Goal: Information Seeking & Learning: Learn about a topic

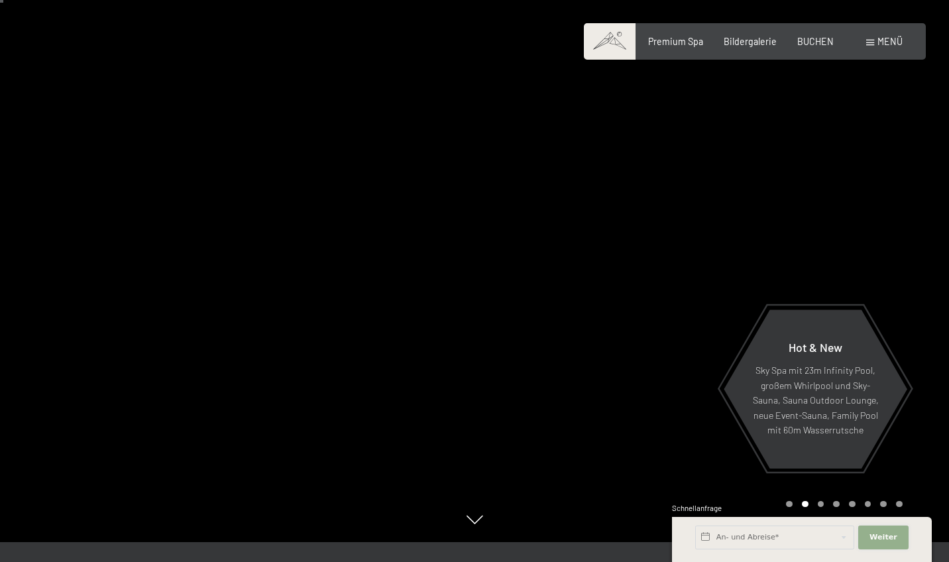
click at [885, 530] on button "Weiter Adressfelder ausblenden" at bounding box center [883, 537] width 50 height 24
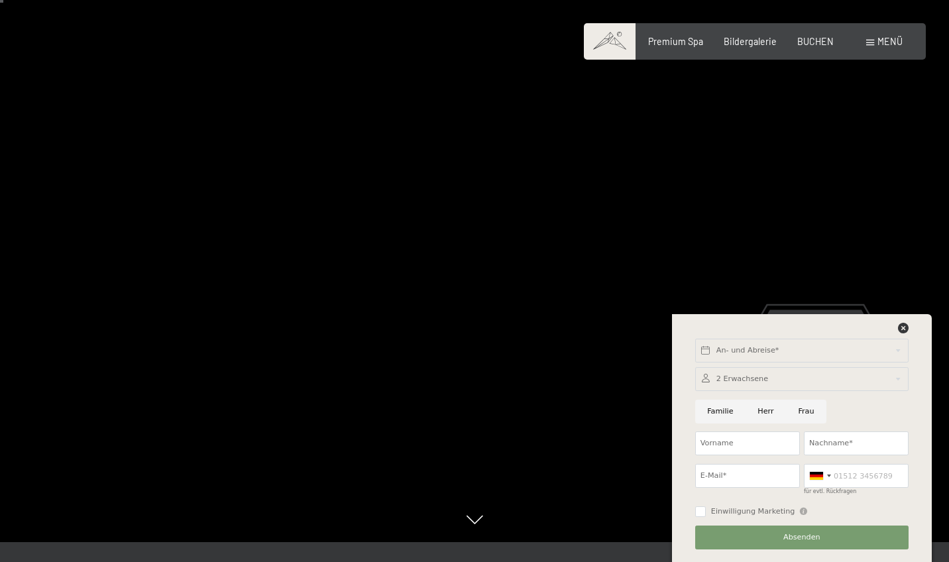
click at [902, 321] on div "An- und Abreise* Weiter Adressfelder ausblenden 2 Erwachsene 2 Erwachsene Älter…" at bounding box center [801, 438] width 231 height 248
click at [902, 325] on icon at bounding box center [903, 328] width 11 height 11
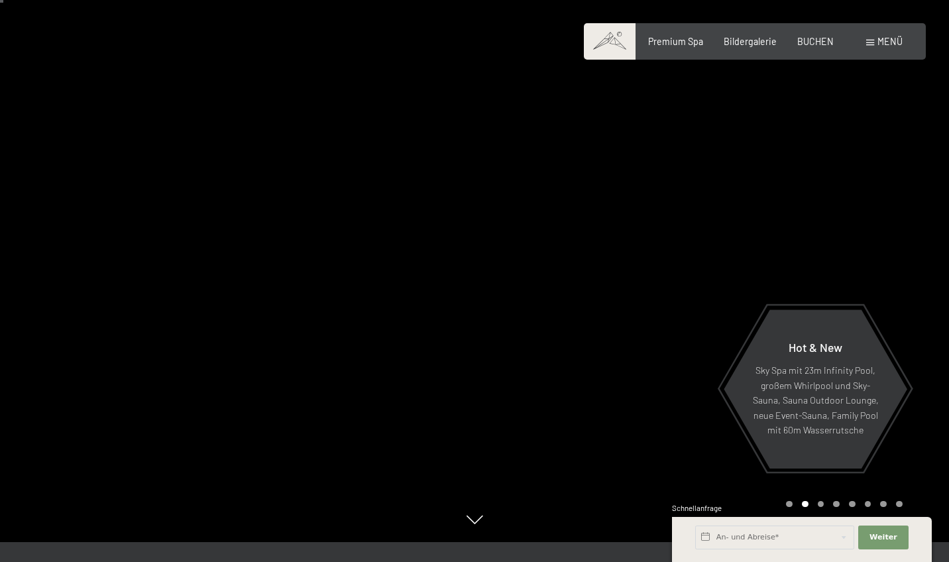
click at [694, 261] on div at bounding box center [711, 261] width 474 height 562
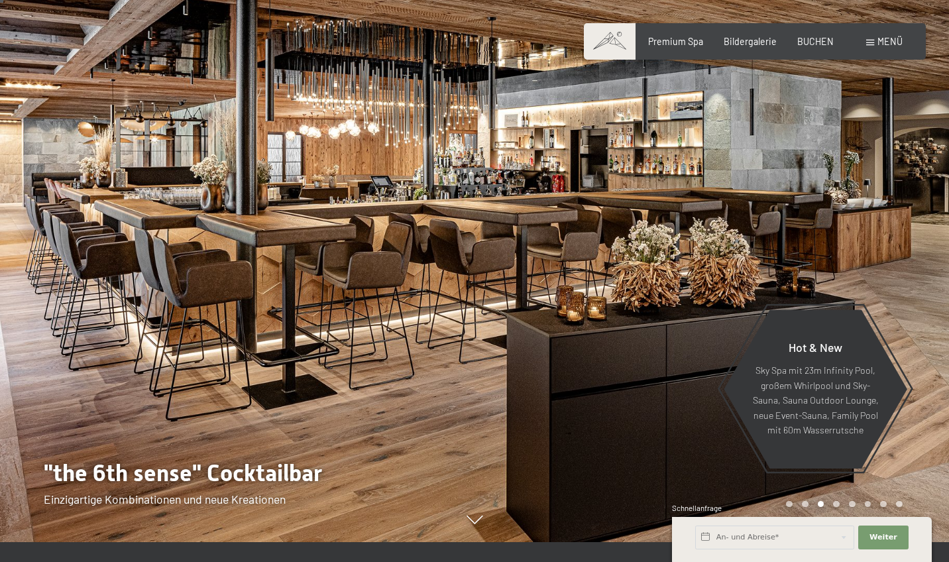
click at [682, 233] on div at bounding box center [711, 261] width 474 height 562
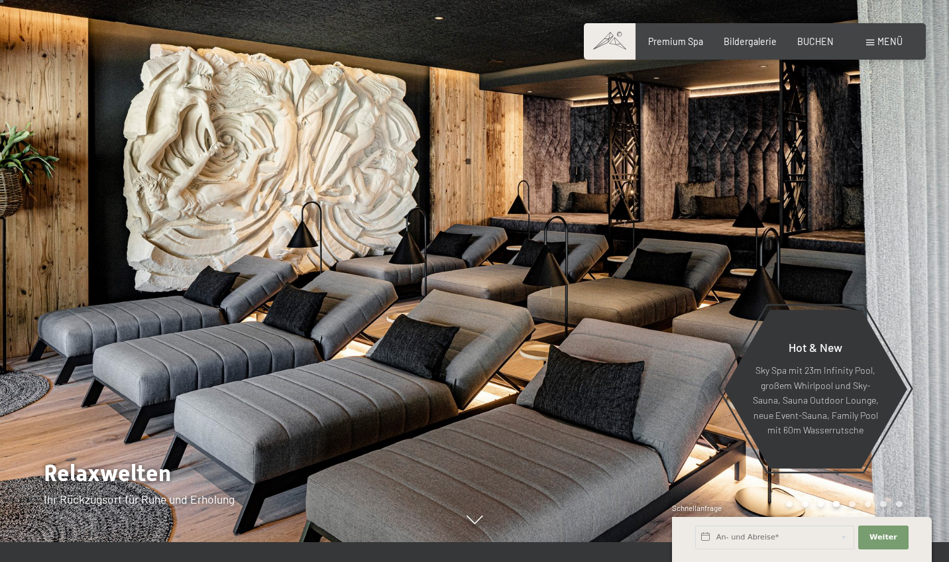
click at [167, 281] on div at bounding box center [237, 261] width 474 height 562
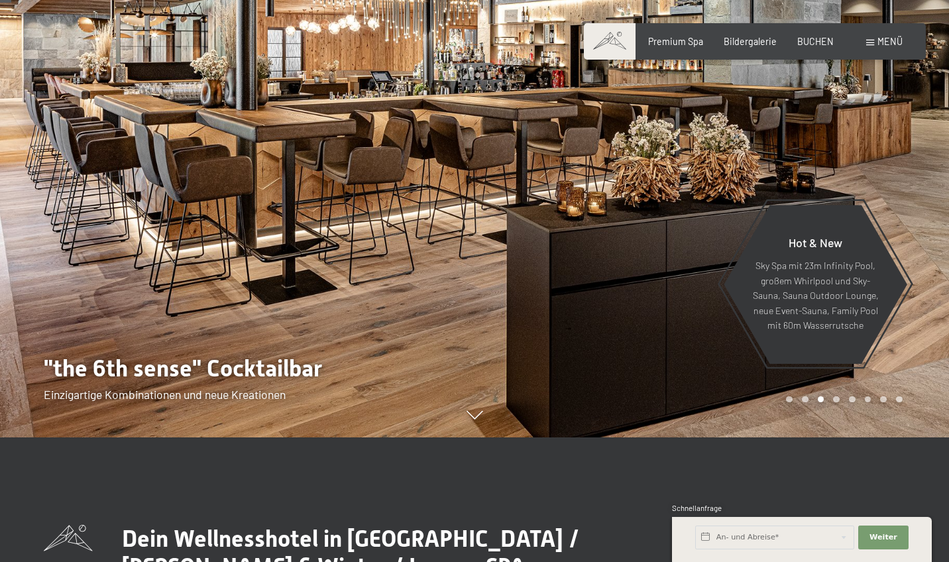
scroll to position [49, 0]
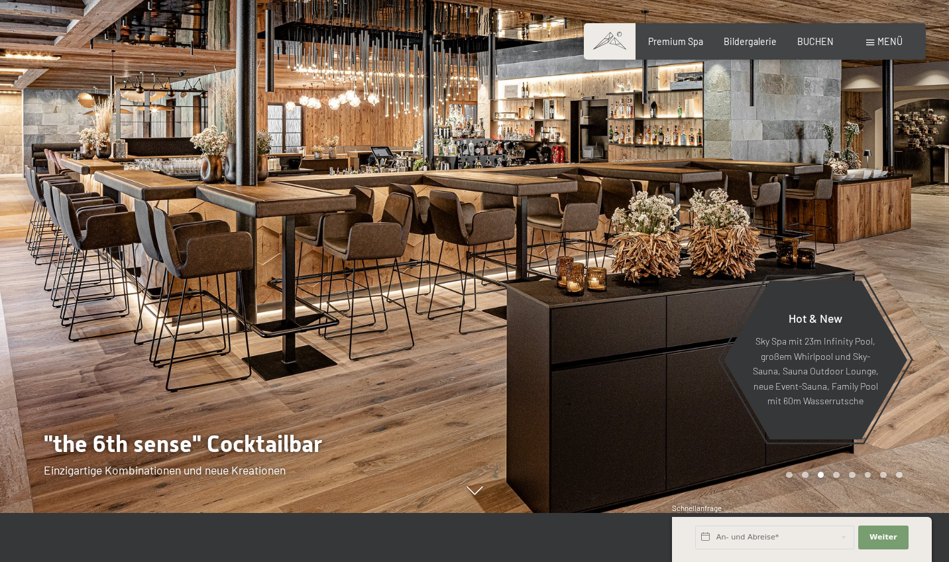
click at [745, 140] on div at bounding box center [711, 232] width 474 height 562
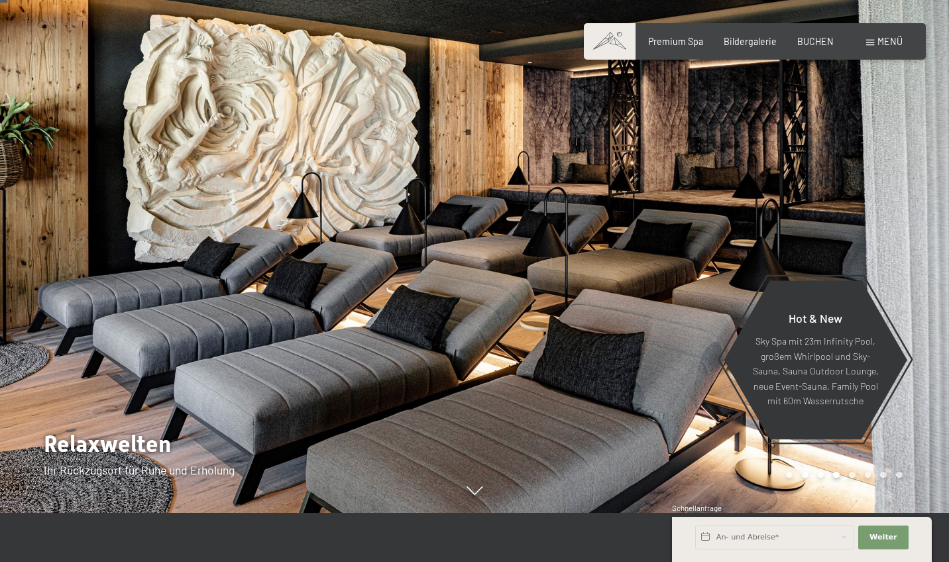
click at [744, 140] on div at bounding box center [711, 232] width 474 height 562
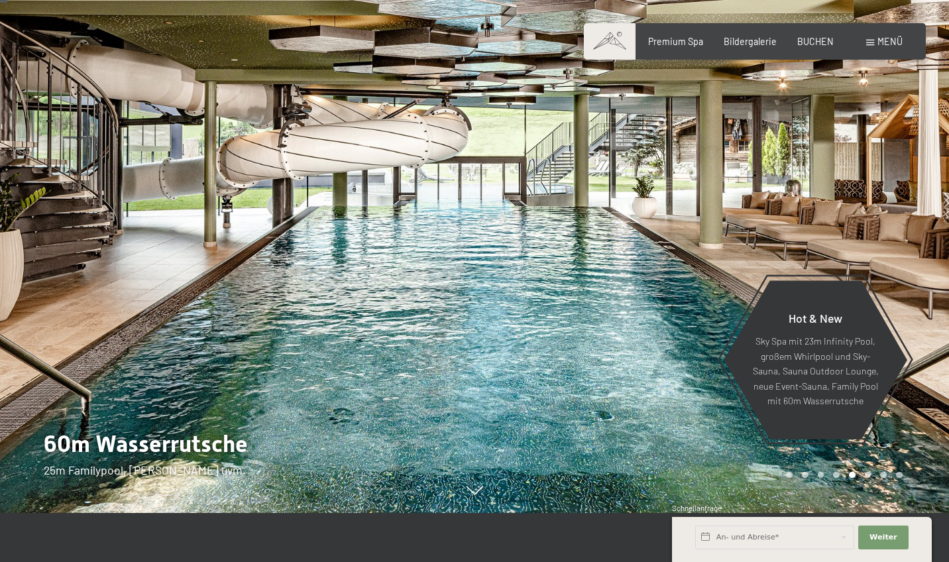
click at [168, 239] on div at bounding box center [237, 232] width 474 height 562
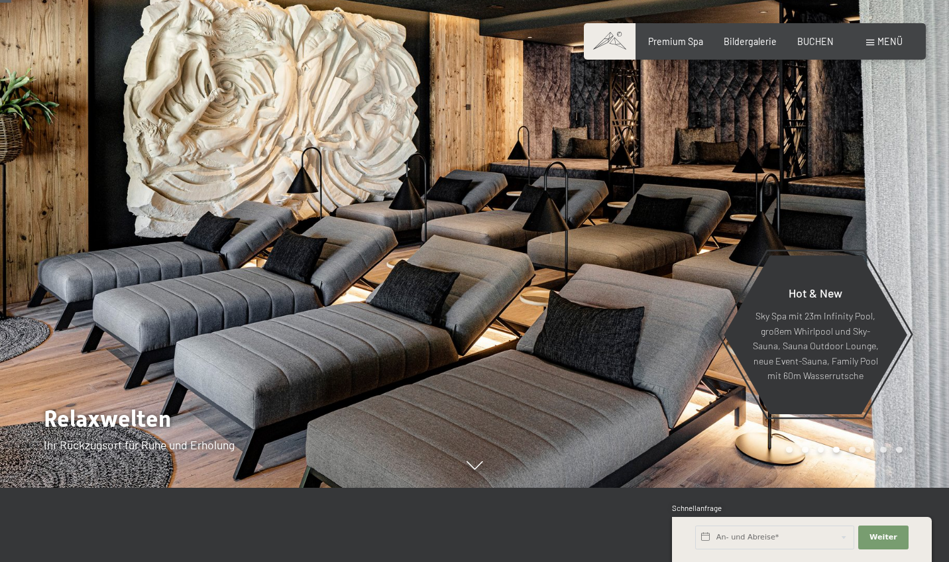
scroll to position [78, 0]
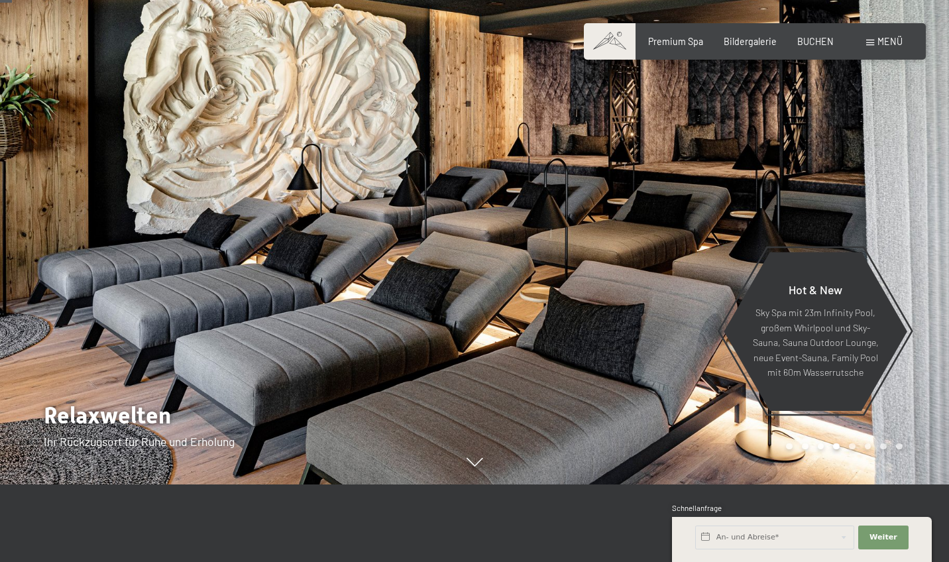
click at [732, 129] on div at bounding box center [711, 203] width 474 height 562
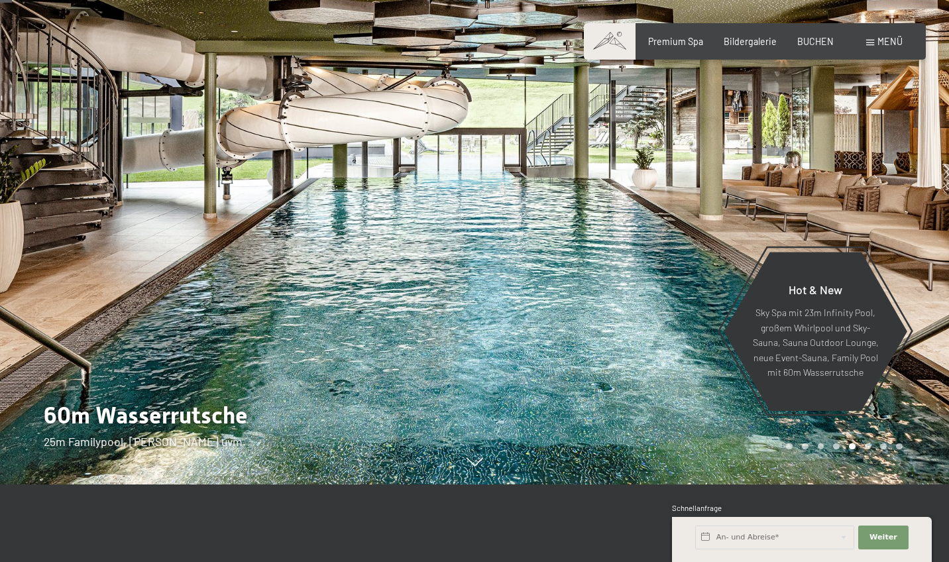
click at [731, 129] on div at bounding box center [711, 203] width 474 height 562
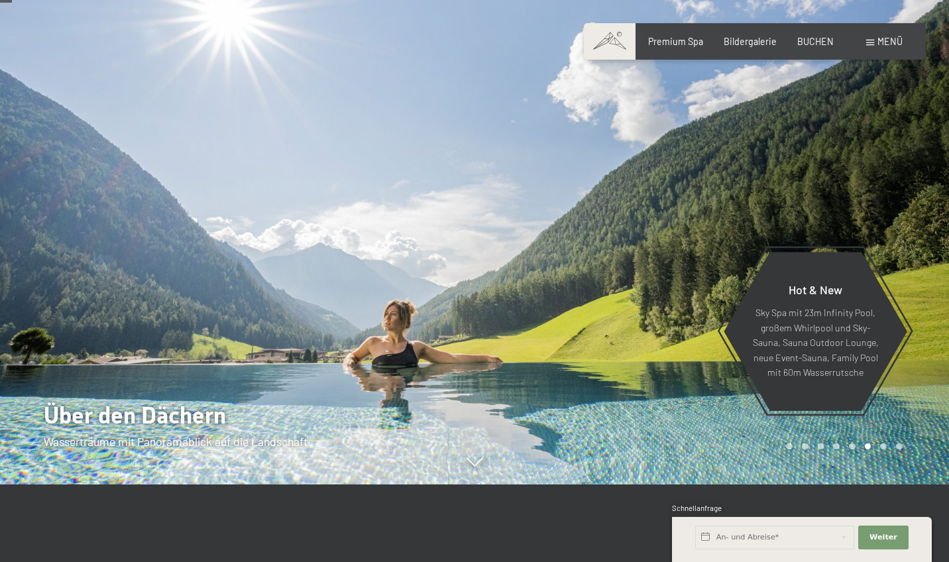
click at [731, 129] on div at bounding box center [711, 203] width 474 height 562
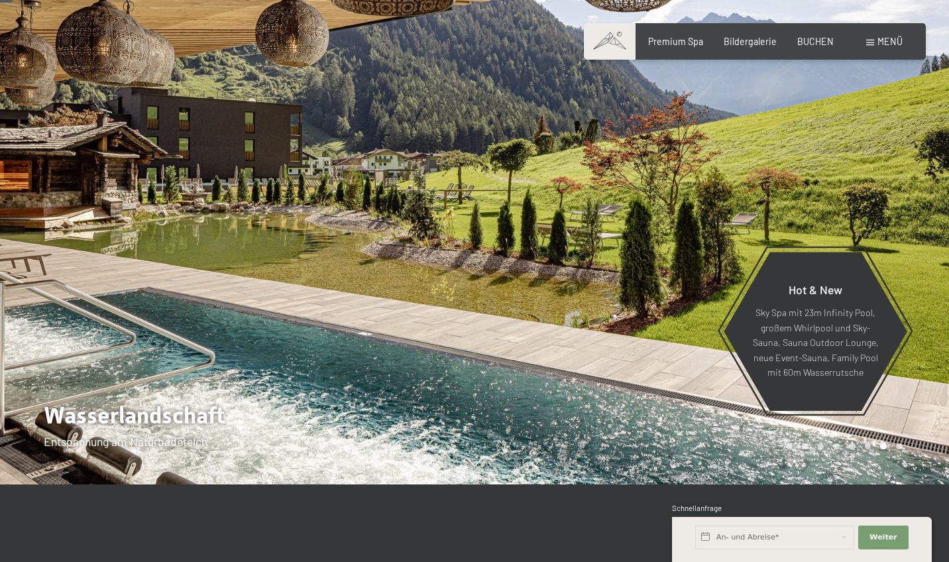
click at [728, 129] on div at bounding box center [711, 203] width 474 height 562
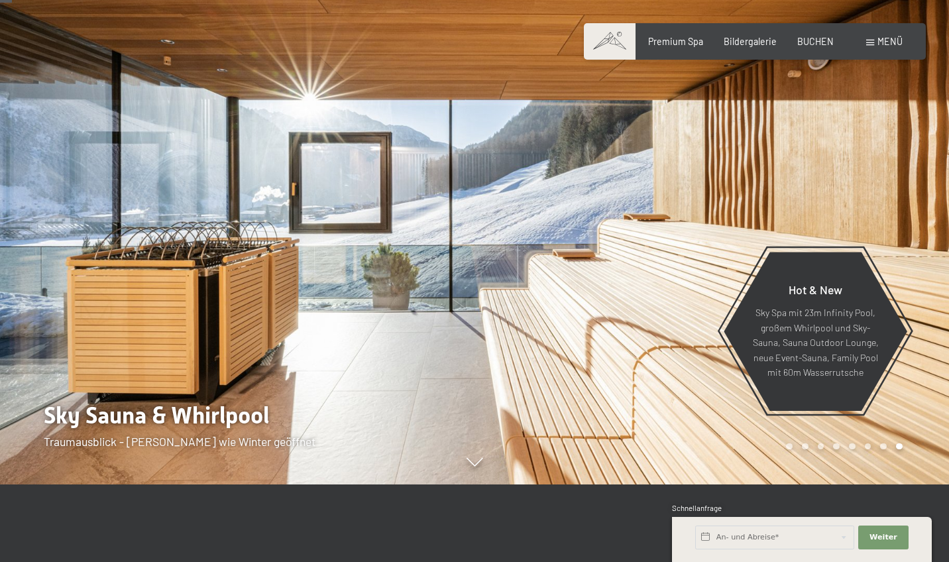
click at [728, 129] on div at bounding box center [711, 203] width 474 height 562
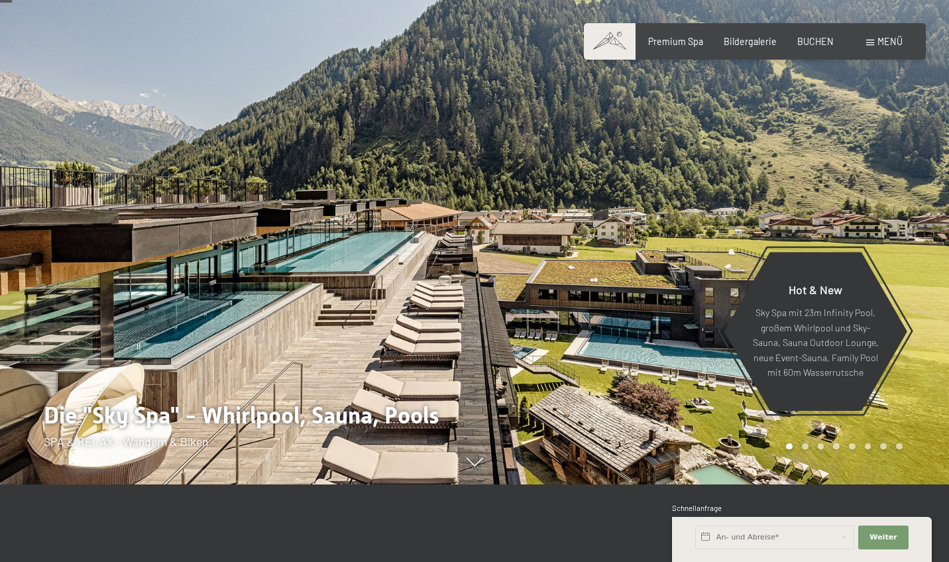
click at [727, 128] on div at bounding box center [711, 203] width 474 height 562
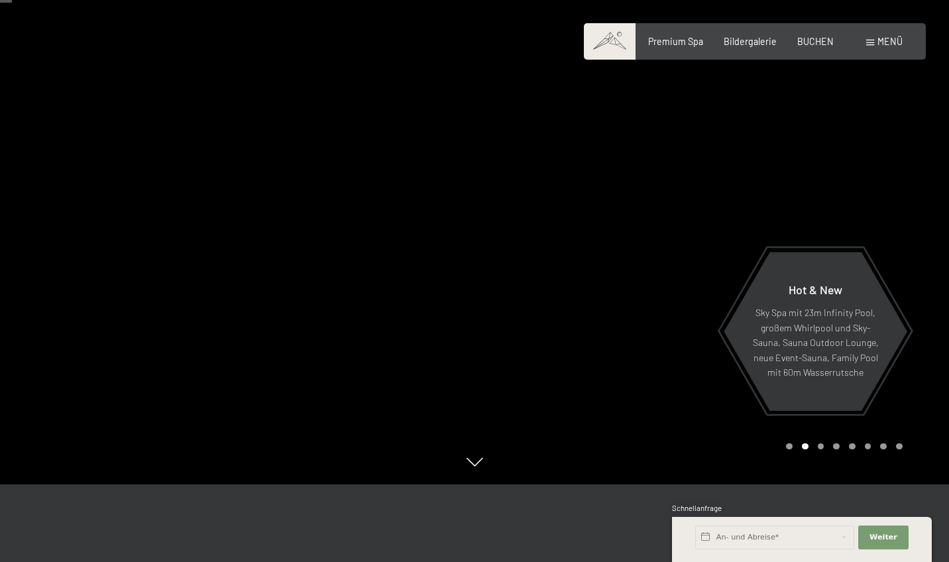
click at [727, 128] on div at bounding box center [711, 203] width 474 height 562
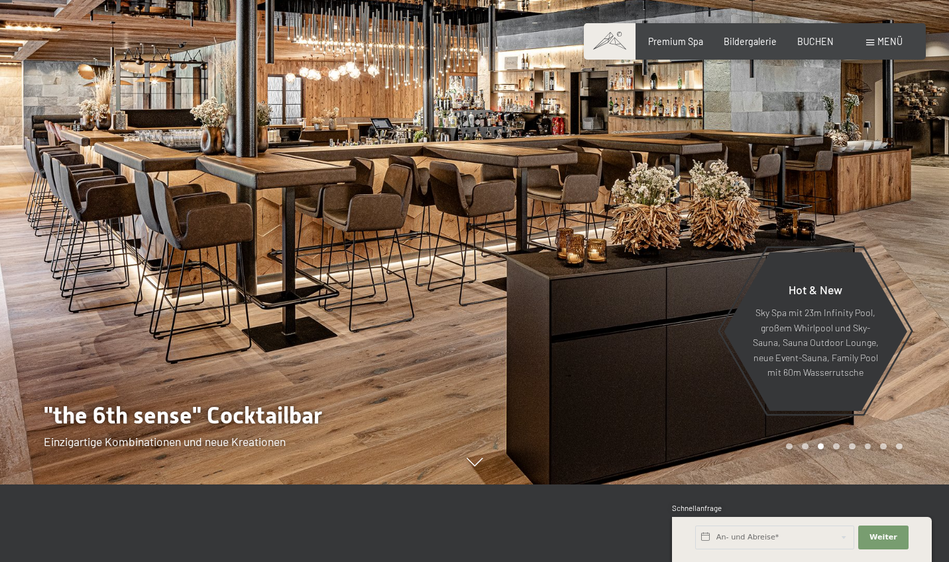
click at [726, 128] on div at bounding box center [711, 203] width 474 height 562
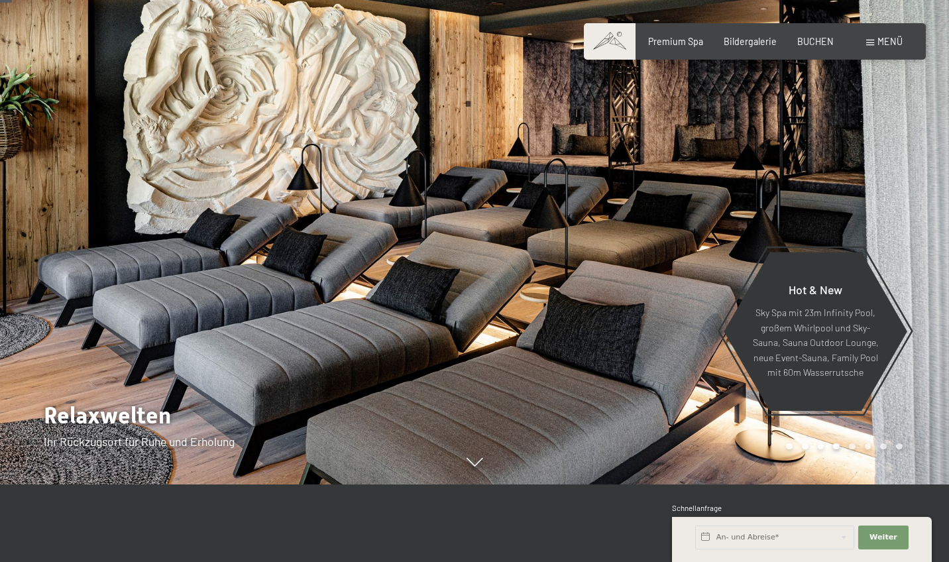
click at [725, 128] on div at bounding box center [711, 203] width 474 height 562
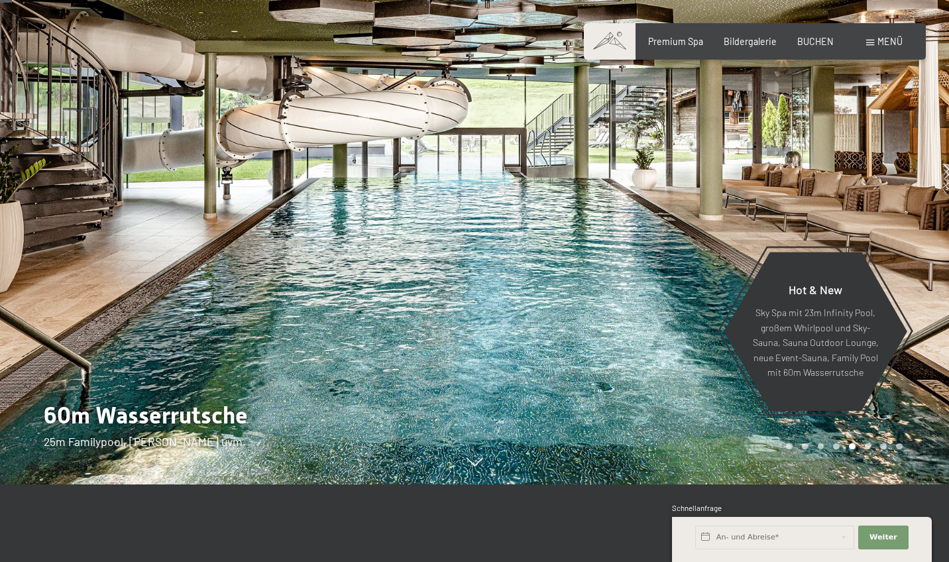
click at [725, 128] on div at bounding box center [711, 203] width 474 height 562
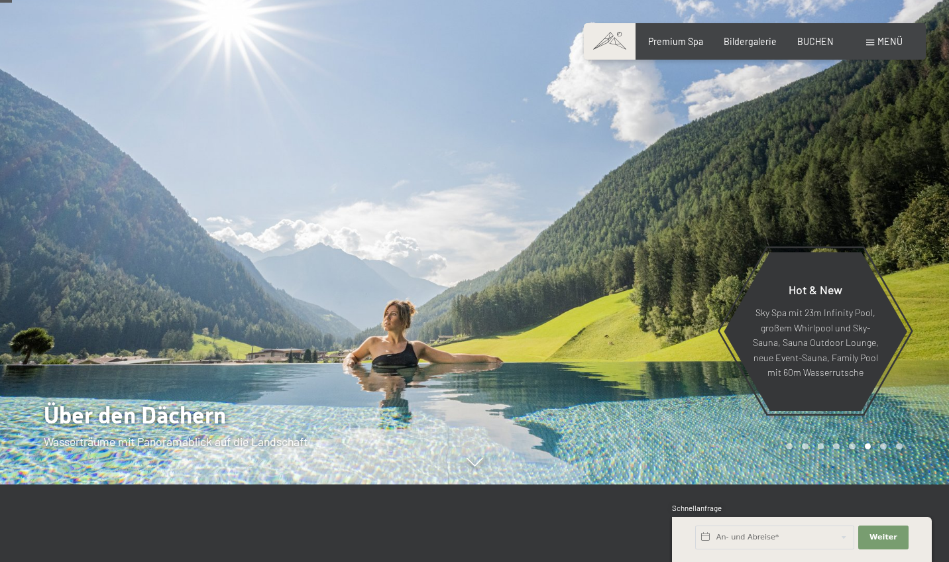
click at [723, 129] on div at bounding box center [711, 203] width 474 height 562
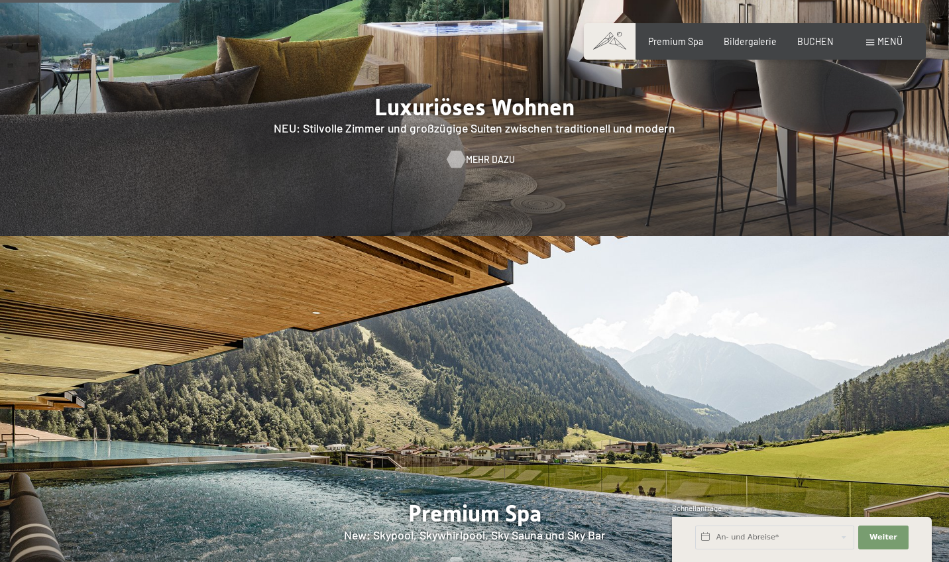
scroll to position [1532, 0]
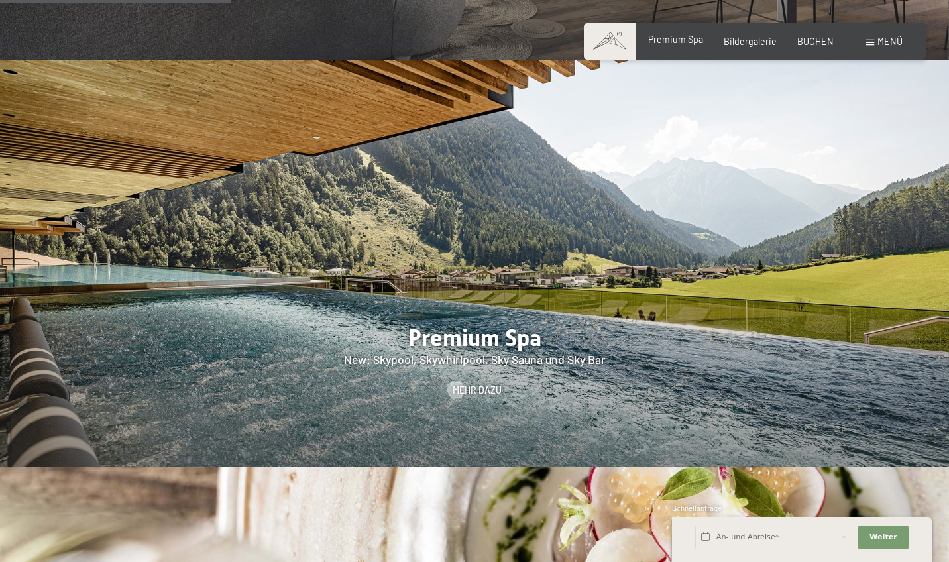
click at [688, 45] on span "Premium Spa" at bounding box center [675, 39] width 55 height 11
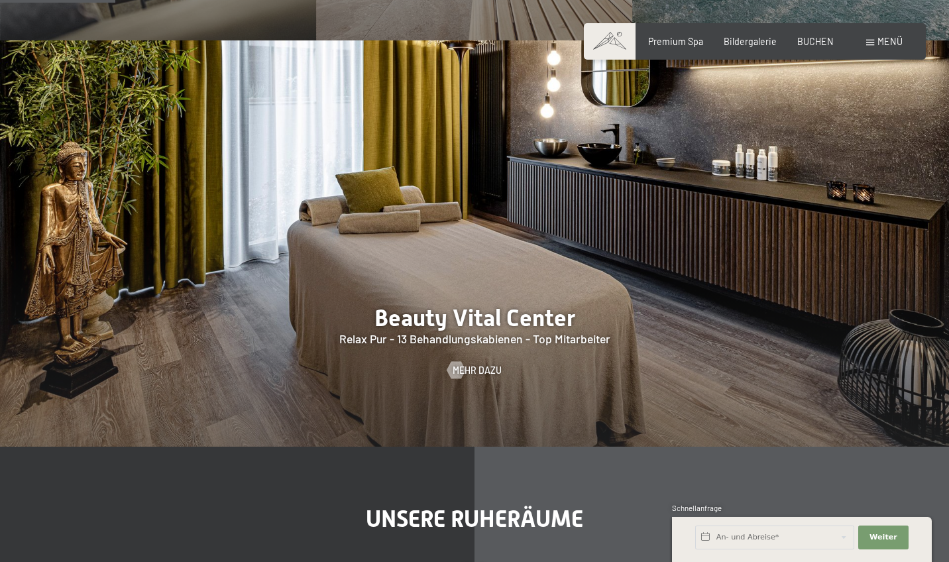
scroll to position [1253, 0]
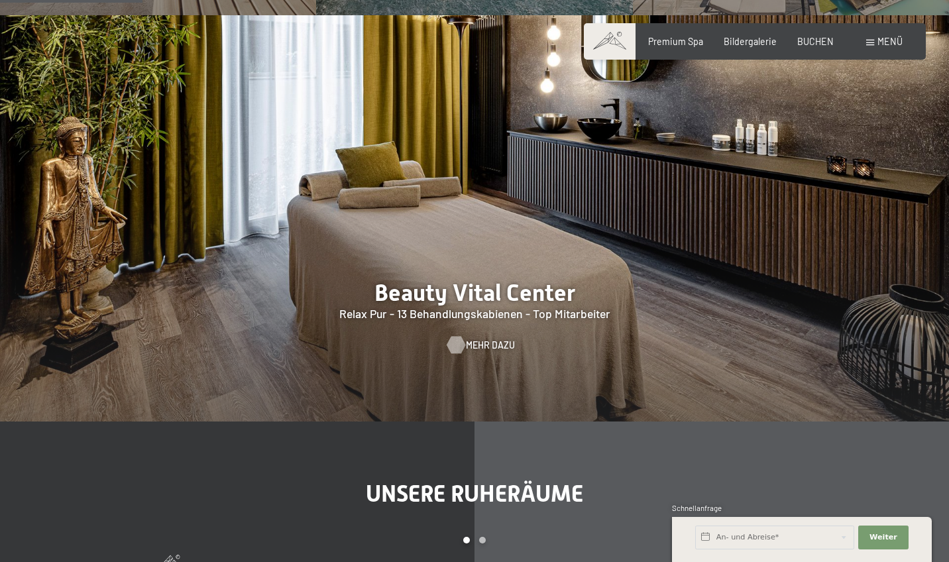
click at [491, 339] on span "Mehr dazu" at bounding box center [490, 345] width 49 height 13
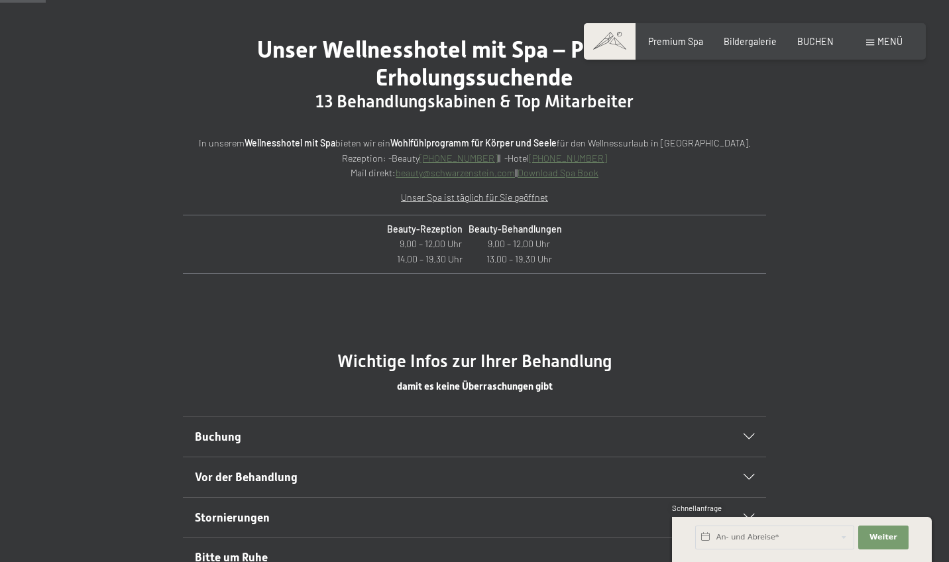
scroll to position [565, 0]
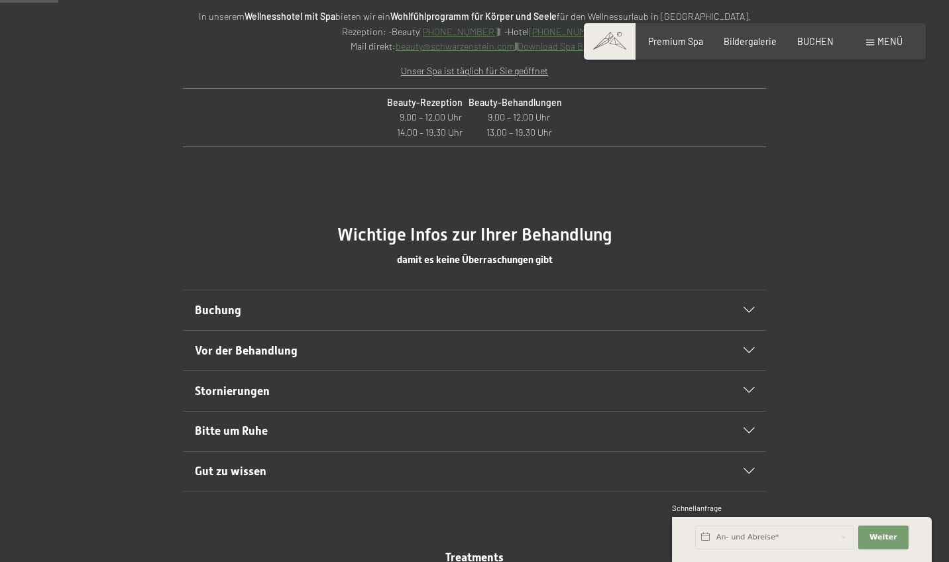
click at [377, 309] on h2 "Buchung" at bounding box center [447, 310] width 504 height 17
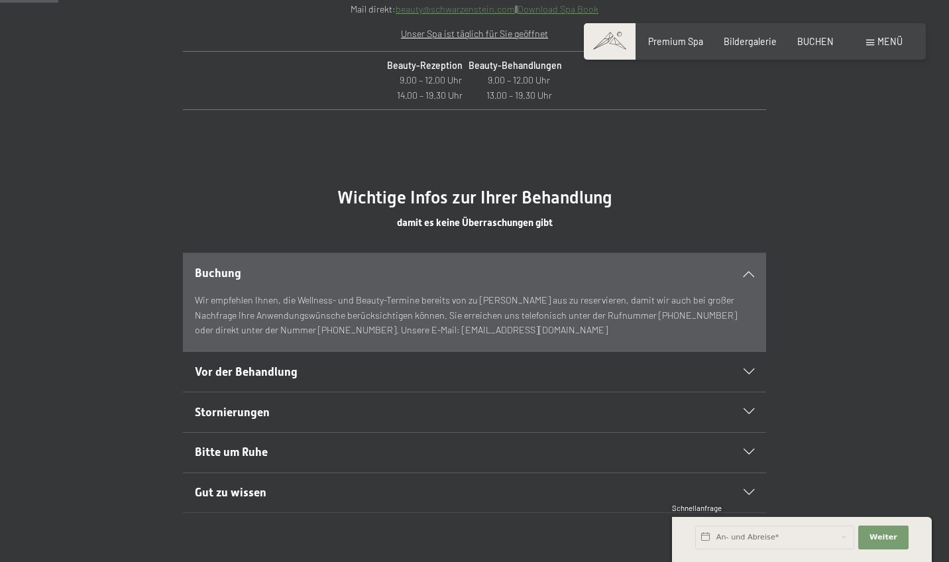
scroll to position [665, 0]
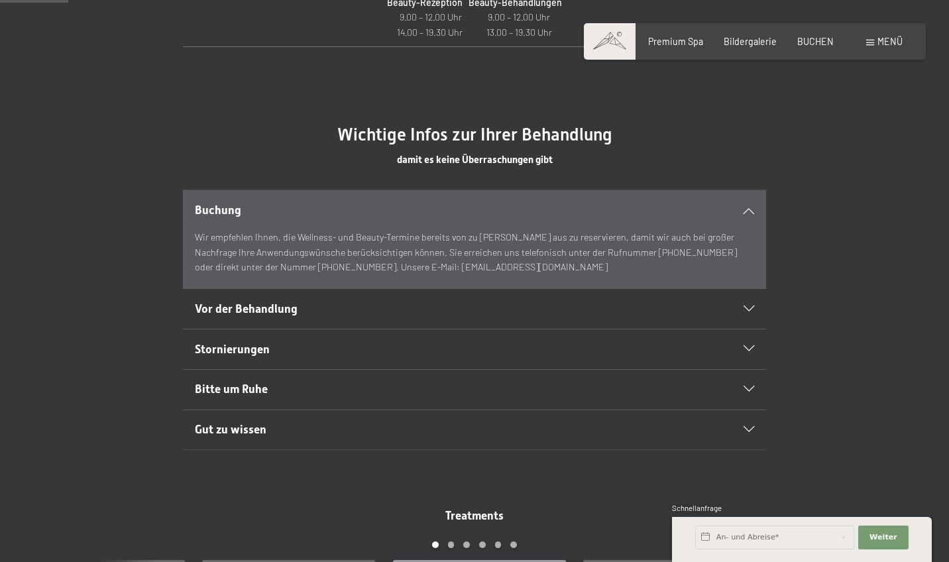
click at [367, 306] on h2 "Vor der Behandlung" at bounding box center [447, 309] width 504 height 17
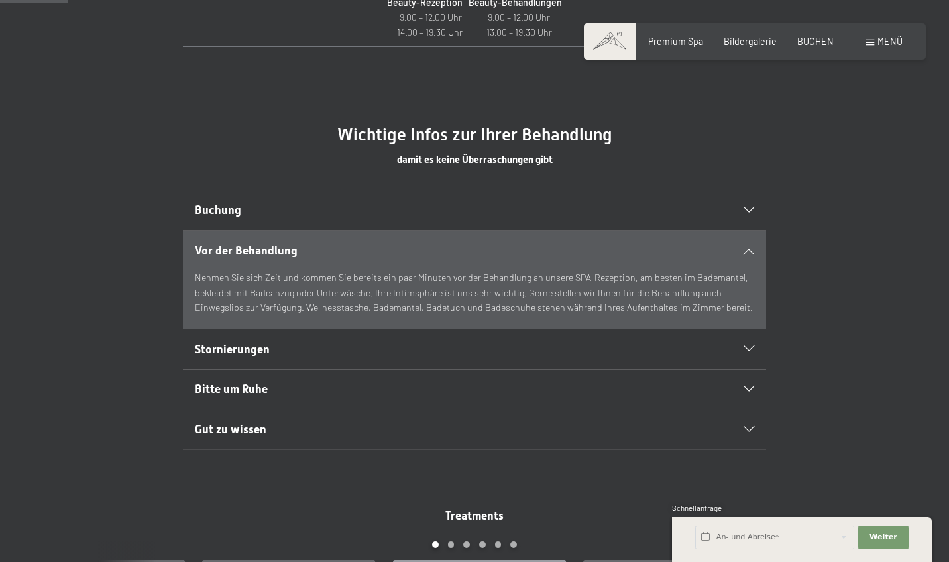
click at [323, 349] on h2 "Stornierungen" at bounding box center [447, 349] width 504 height 17
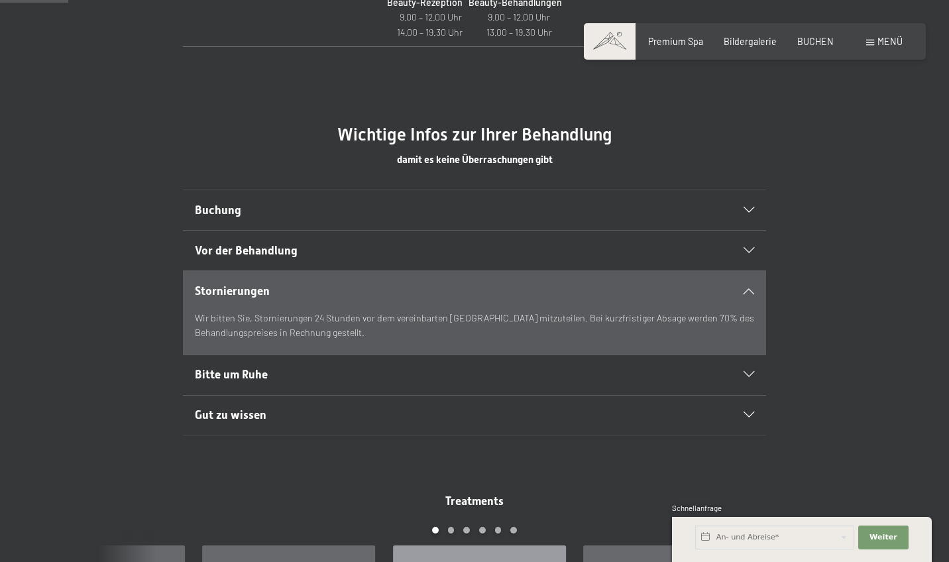
click at [317, 366] on h2 "Bitte um Ruhe" at bounding box center [447, 374] width 504 height 17
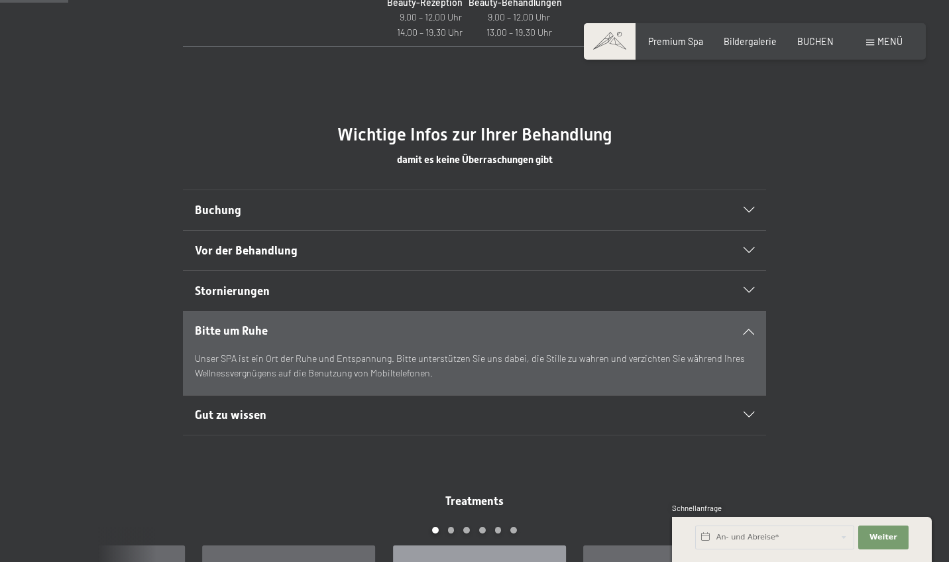
click at [350, 203] on h2 "Buchung" at bounding box center [447, 210] width 504 height 17
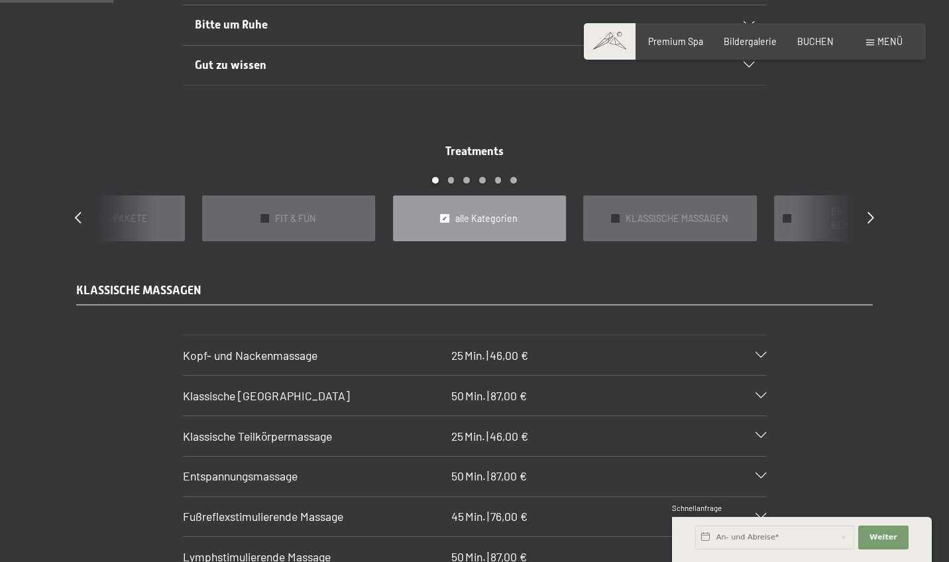
scroll to position [1100, 0]
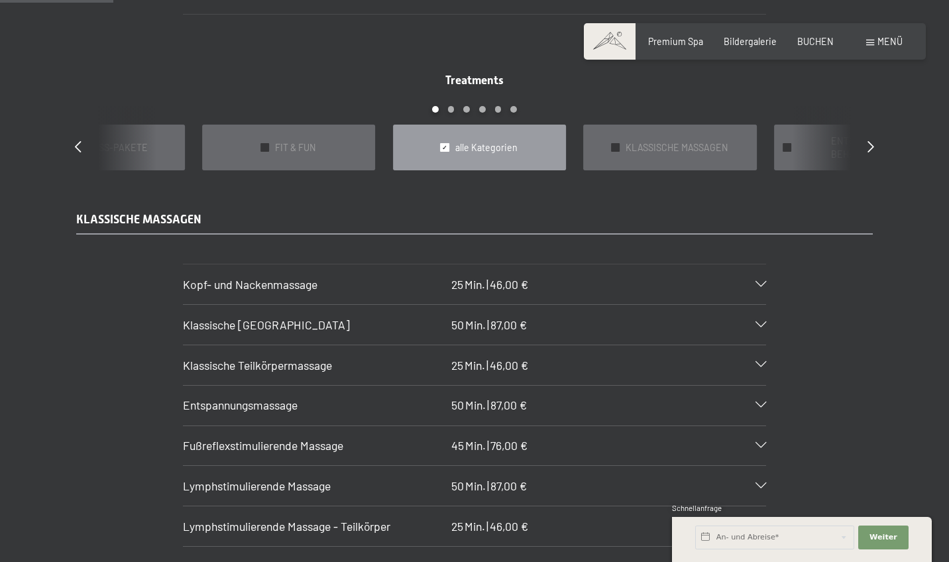
click at [867, 126] on div "Treatments slide 3 to 7 of 22 ✓ BÄDER & PACKUNGEN ✓ VORFREUDE FÜR WERDENDE MÜTT…" at bounding box center [473, 121] width 839 height 98
click at [867, 129] on div "Treatments slide 3 to 7 of 22 ✓ BÄDER & PACKUNGEN ✓ VORFREUDE FÜR WERDENDE MÜTT…" at bounding box center [473, 121] width 839 height 98
click at [868, 140] on icon at bounding box center [870, 146] width 7 height 12
click at [451, 144] on div "✓ SÜDTIROL-SPECIALS" at bounding box center [479, 148] width 173 height 46
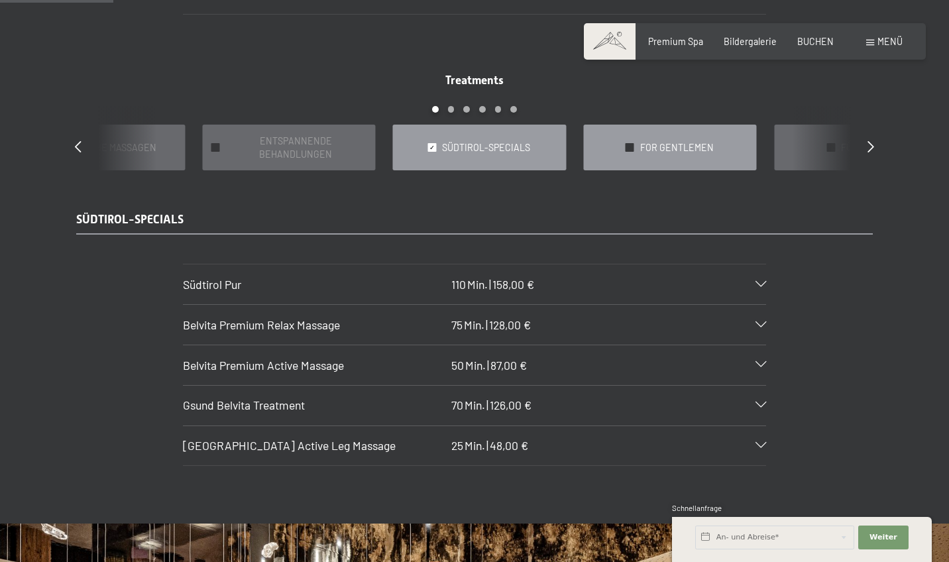
click at [659, 142] on div "✓ FOR GENTLEMEN" at bounding box center [669, 148] width 173 height 46
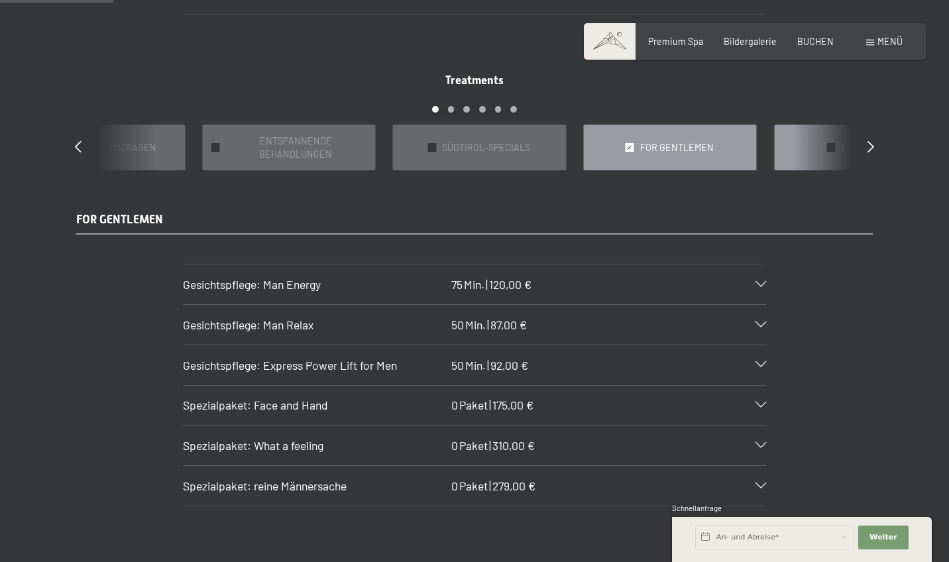
click at [838, 131] on div "✓ FÜR KINDER" at bounding box center [860, 148] width 173 height 46
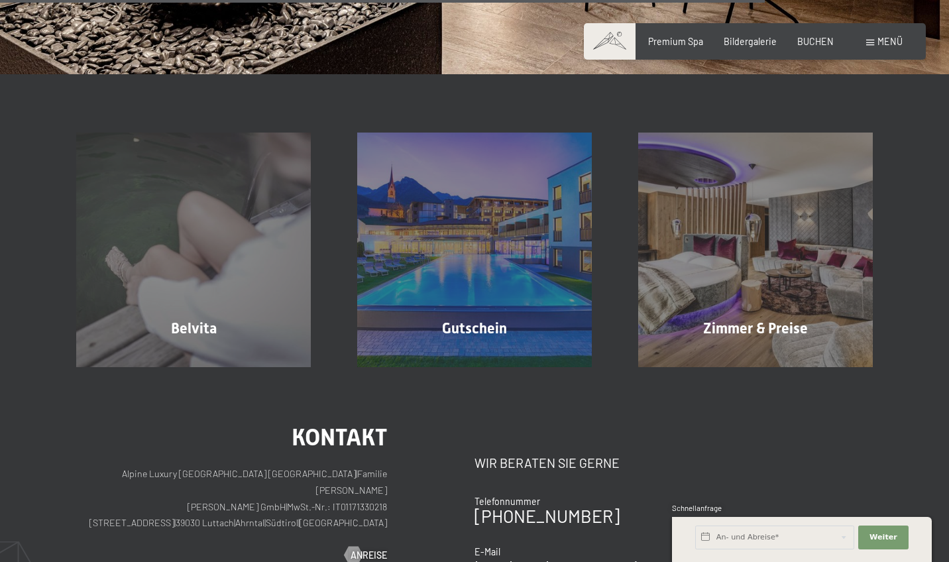
scroll to position [2069, 0]
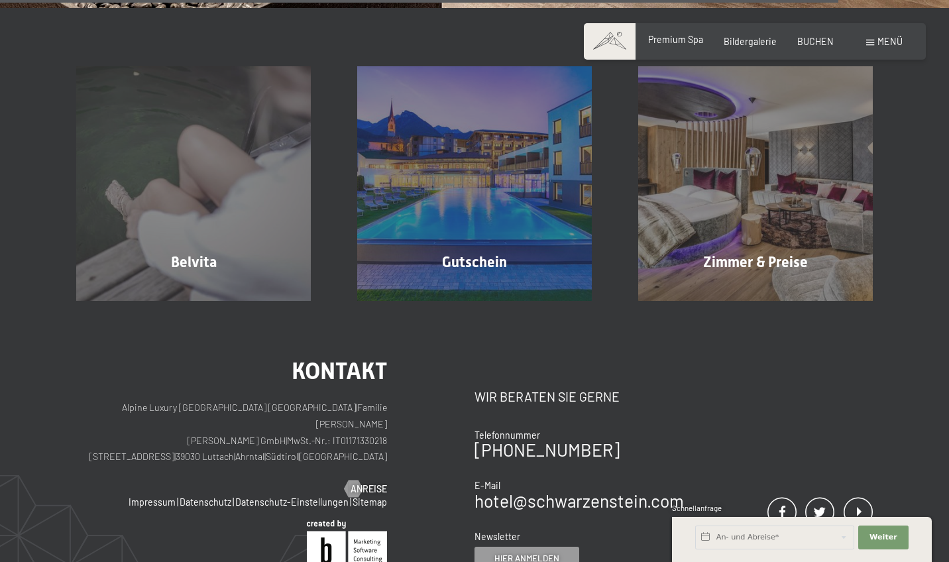
click at [693, 41] on span "Premium Spa" at bounding box center [675, 39] width 55 height 11
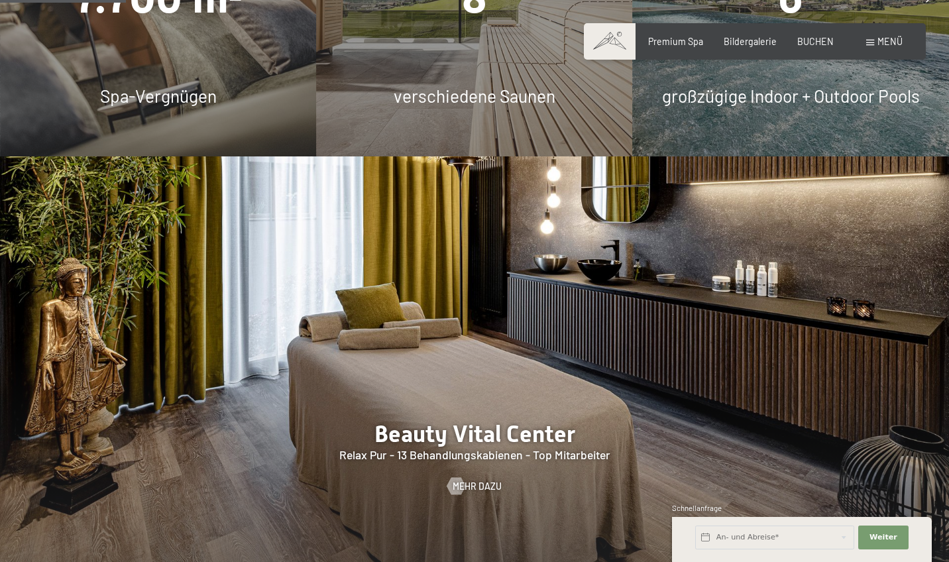
scroll to position [1120, 0]
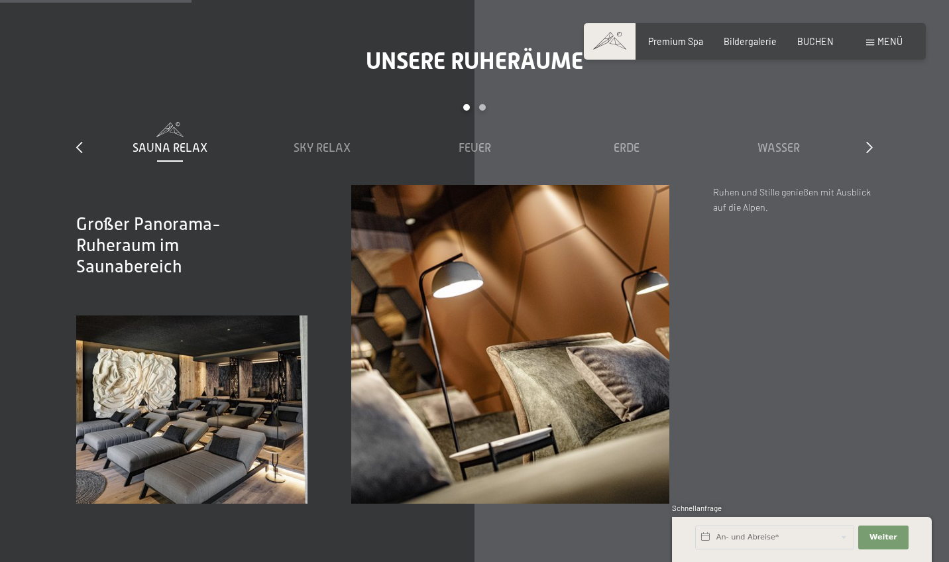
scroll to position [1687, 0]
click at [347, 140] on span "Sky Relax" at bounding box center [321, 146] width 57 height 13
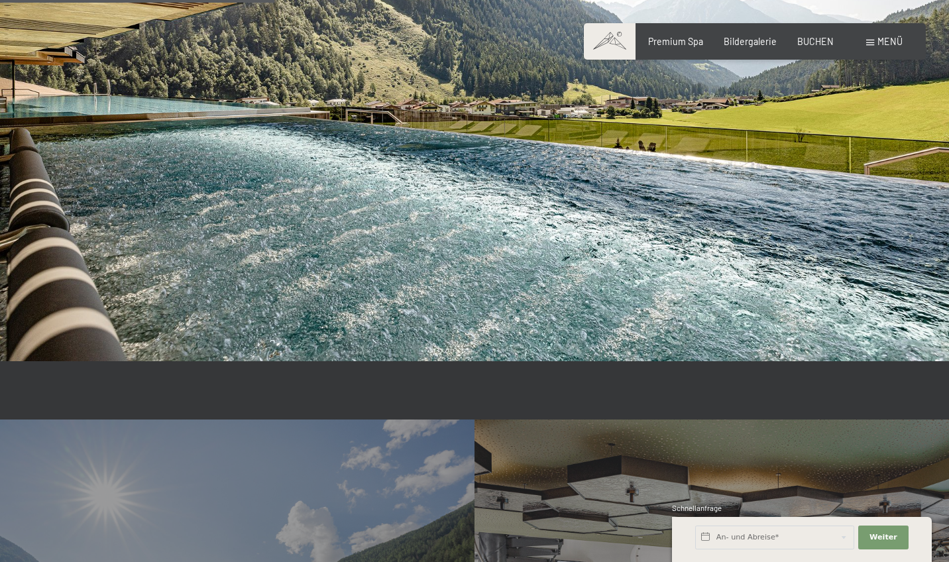
scroll to position [2650, 0]
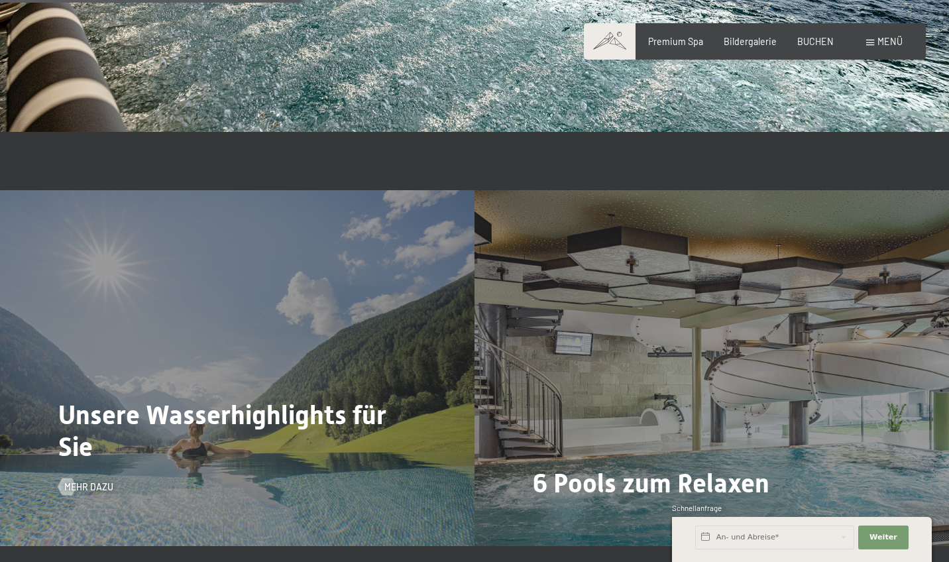
click at [161, 453] on div "Unsere Wasserhighlights für Sie Mehr dazu" at bounding box center [237, 368] width 474 height 356
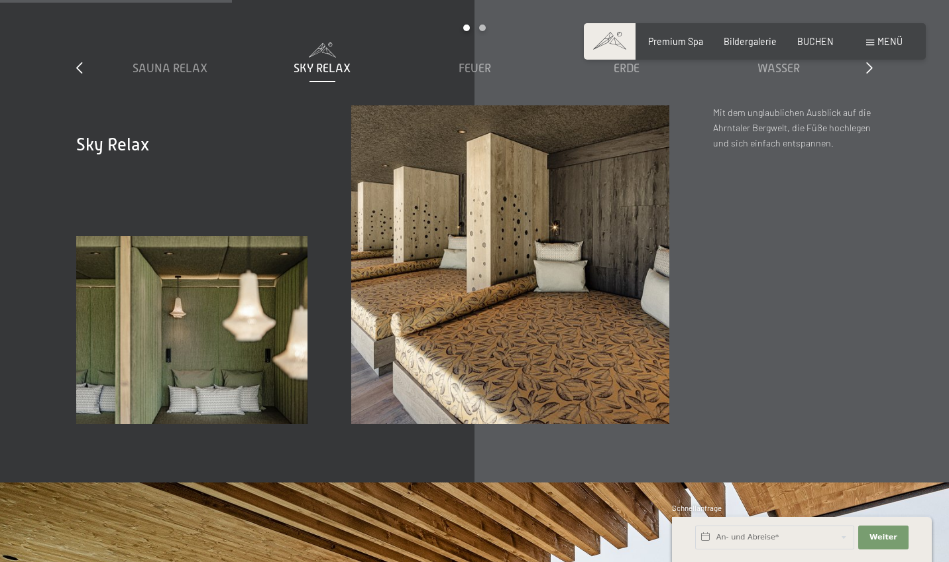
scroll to position [1601, 0]
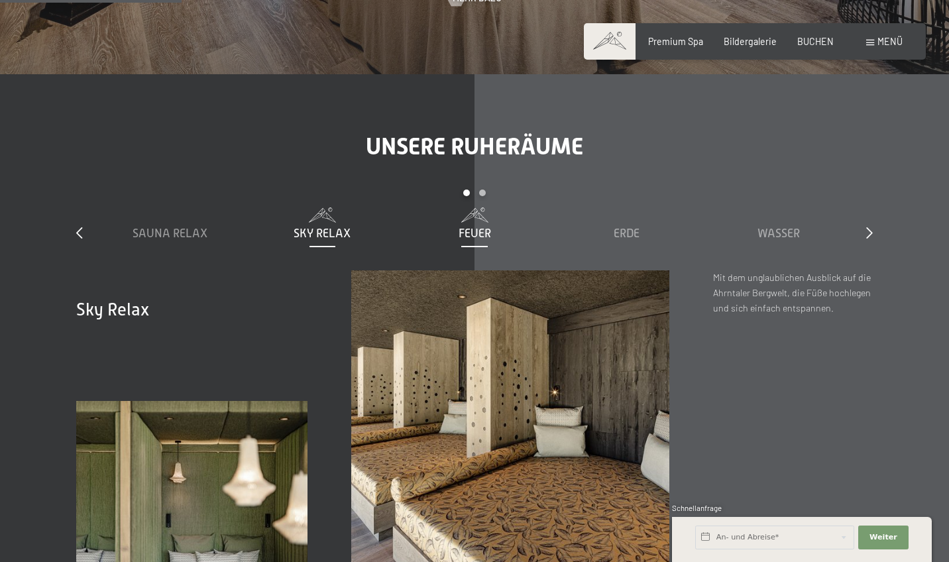
click at [484, 207] on div "Feuer" at bounding box center [474, 224] width 140 height 34
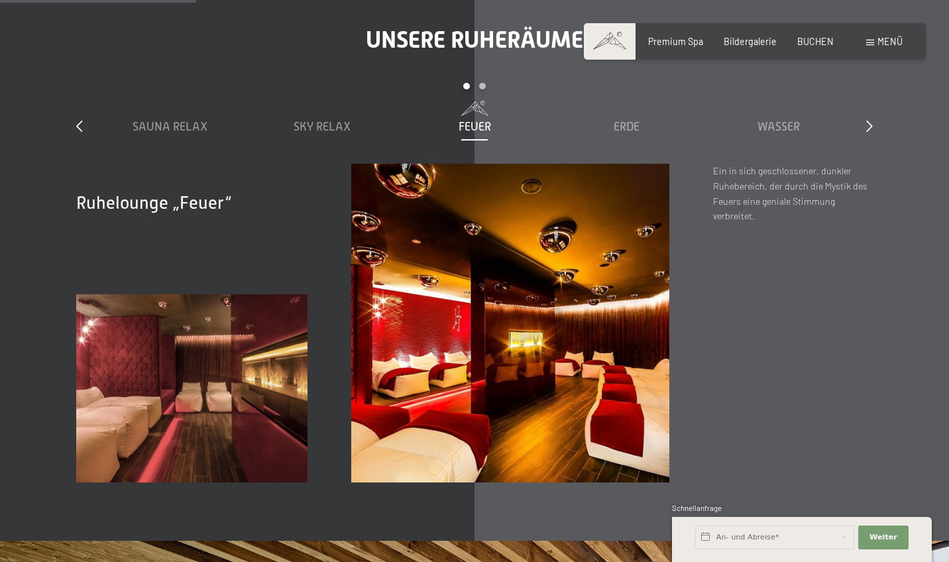
scroll to position [1701, 0]
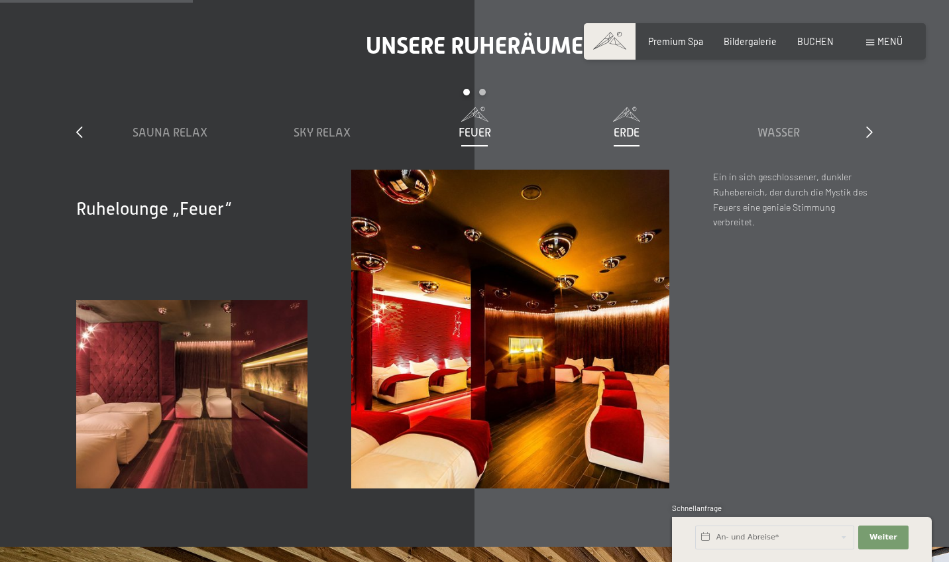
click at [623, 107] on span at bounding box center [627, 114] width 140 height 15
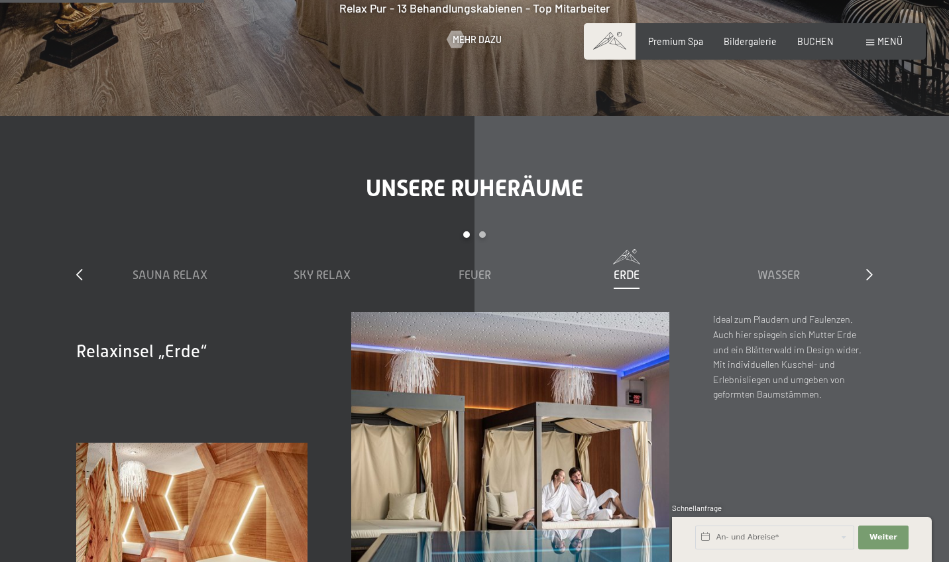
scroll to position [1493, 0]
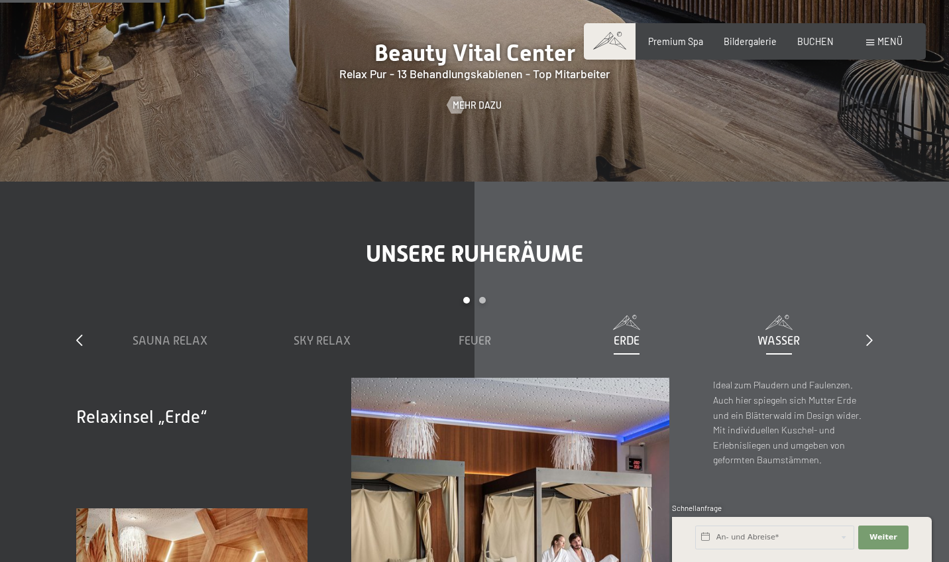
click at [763, 334] on span "Wasser" at bounding box center [778, 340] width 42 height 13
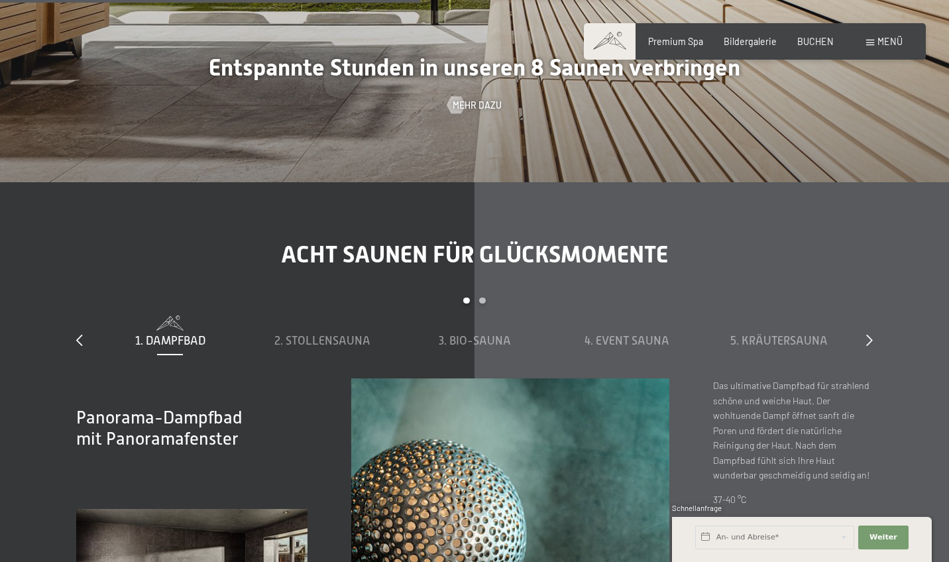
scroll to position [3760, 0]
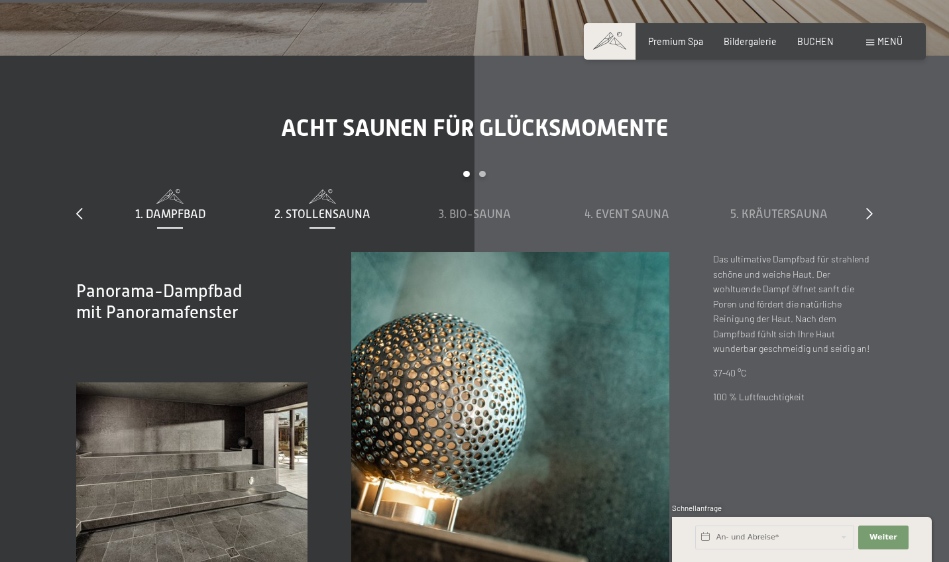
click at [352, 207] on span "2. Stollensauna" at bounding box center [322, 213] width 96 height 13
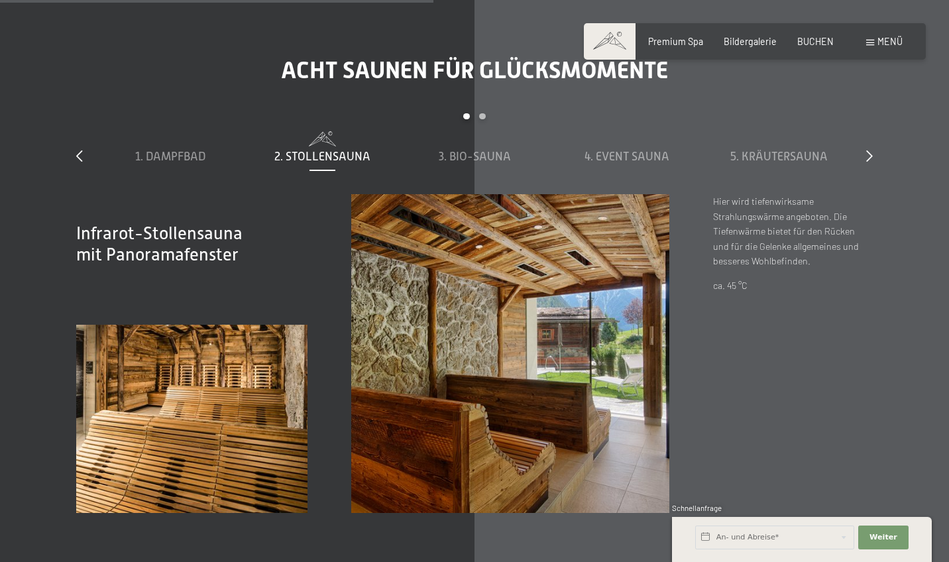
scroll to position [3821, 0]
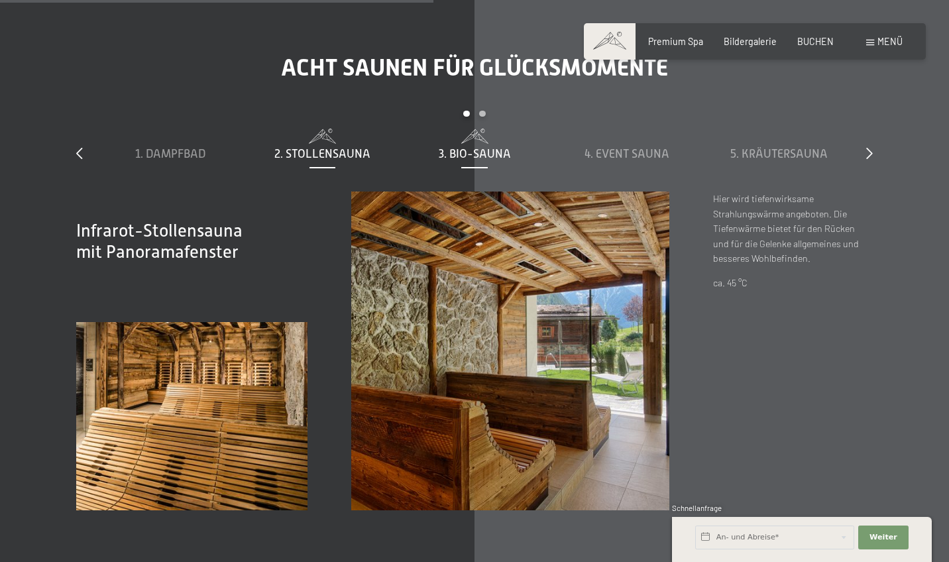
click at [500, 147] on span "3. Bio-Sauna" at bounding box center [475, 153] width 72 height 13
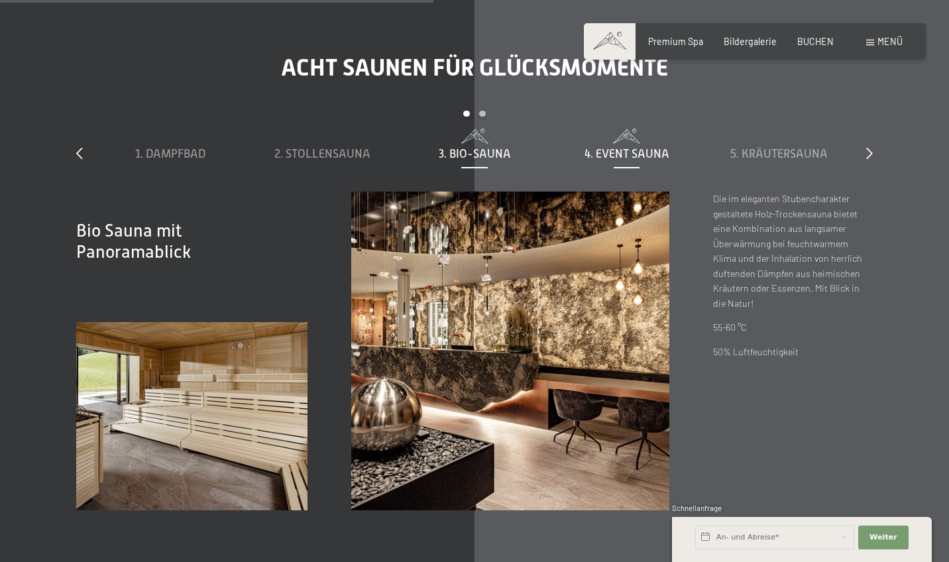
click at [639, 147] on span "4. Event Sauna" at bounding box center [626, 153] width 85 height 13
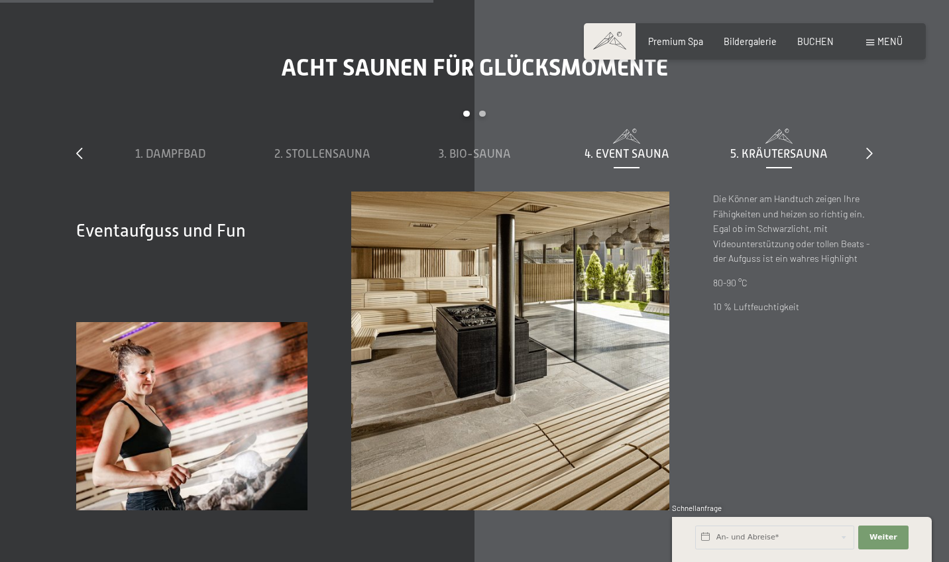
click at [775, 147] on span "5. Kräutersauna" at bounding box center [778, 153] width 97 height 13
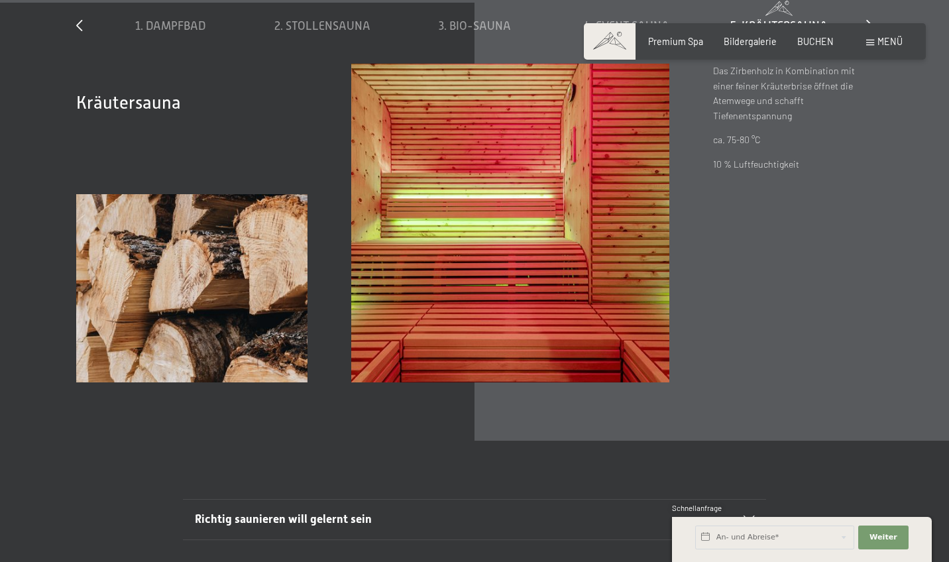
scroll to position [3795, 0]
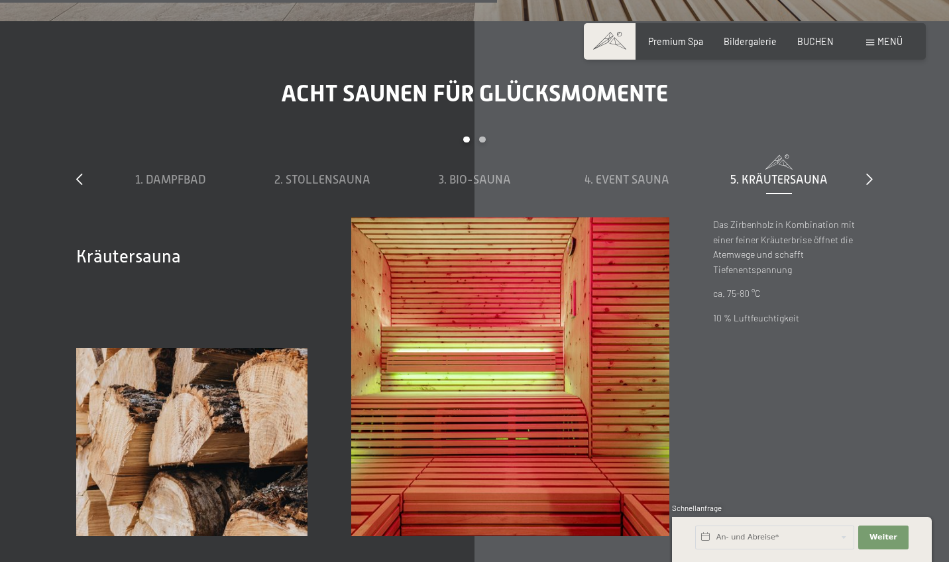
click at [875, 166] on div "Acht Saunen für Glücksmomente slide 1 to 5 of 8 1. Dampfbad 2. Stollensauna 3. …" at bounding box center [473, 308] width 883 height 456
click at [875, 164] on div "Acht Saunen für Glücksmomente slide 1 to 5 of 8 1. Dampfbad 2. Stollensauna 3. …" at bounding box center [473, 308] width 883 height 456
click at [873, 164] on div "Acht Saunen für Glücksmomente slide 1 to 5 of 8 1. Dampfbad 2. Stollensauna 3. …" at bounding box center [473, 308] width 883 height 456
click at [867, 173] on icon at bounding box center [869, 179] width 7 height 12
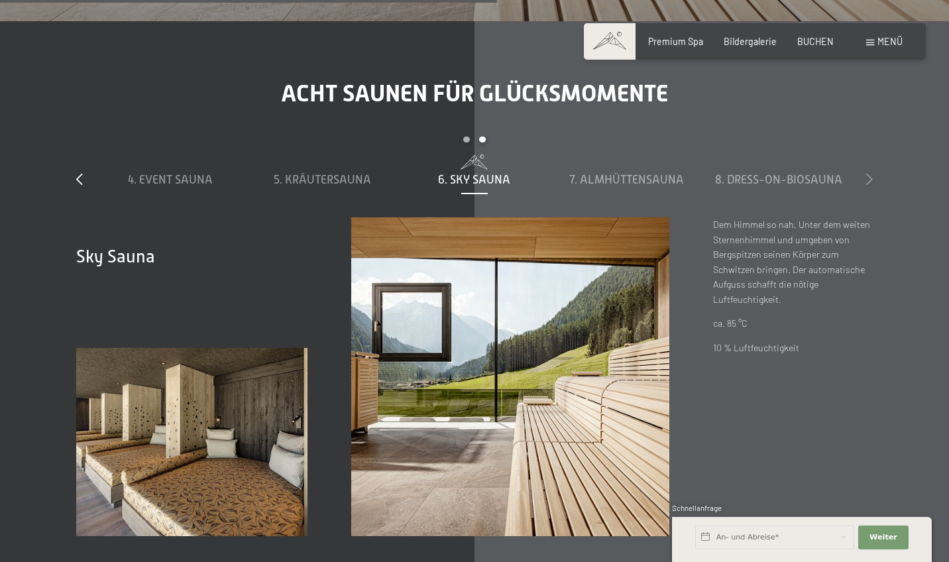
click at [867, 173] on icon at bounding box center [869, 179] width 7 height 12
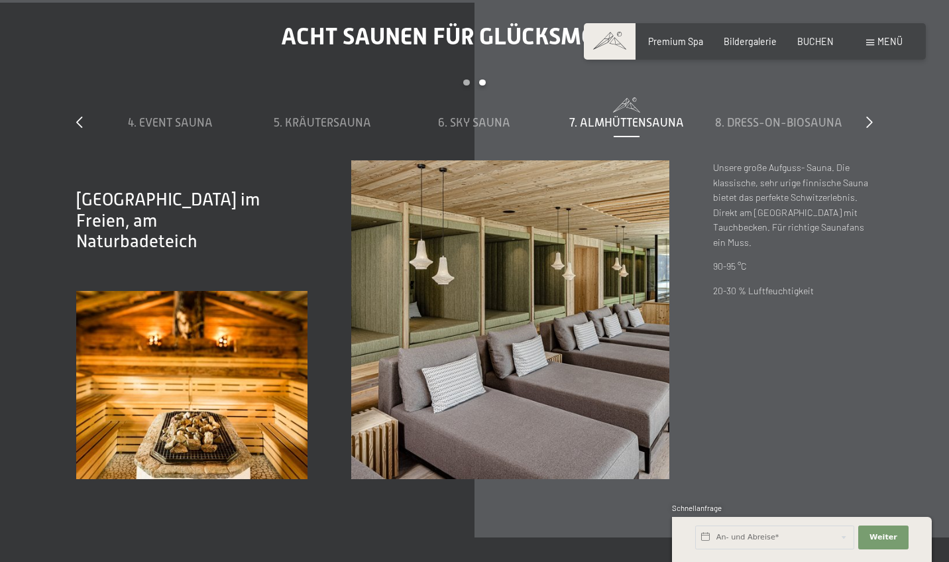
scroll to position [3860, 0]
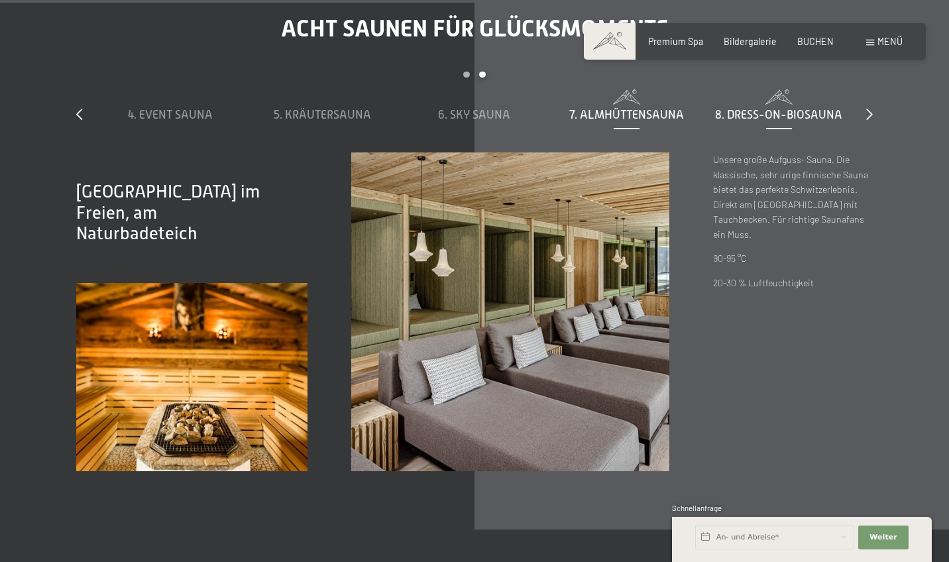
click at [753, 108] on span "8. Dress-on-Biosauna" at bounding box center [778, 114] width 127 height 13
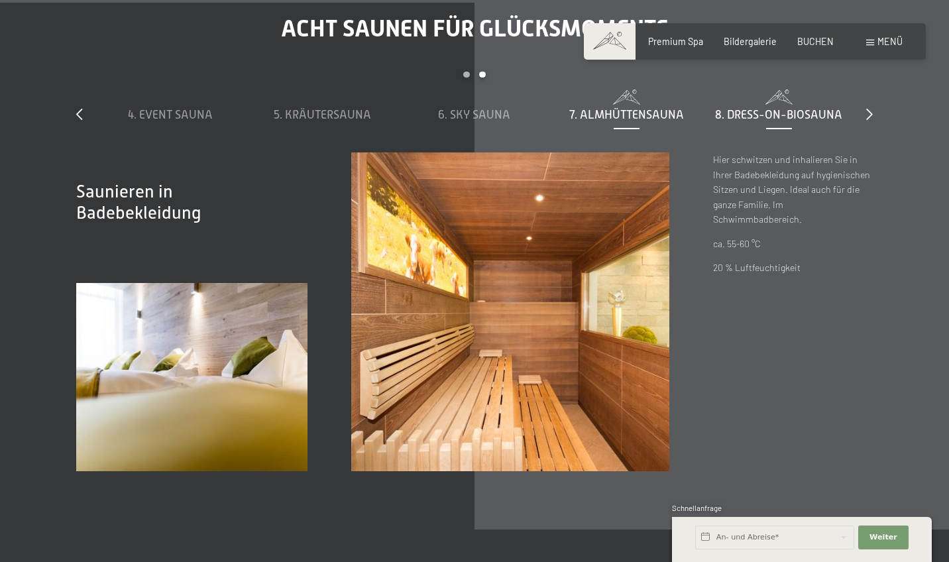
click at [654, 107] on div "7. Almhüttensauna" at bounding box center [627, 115] width 140 height 17
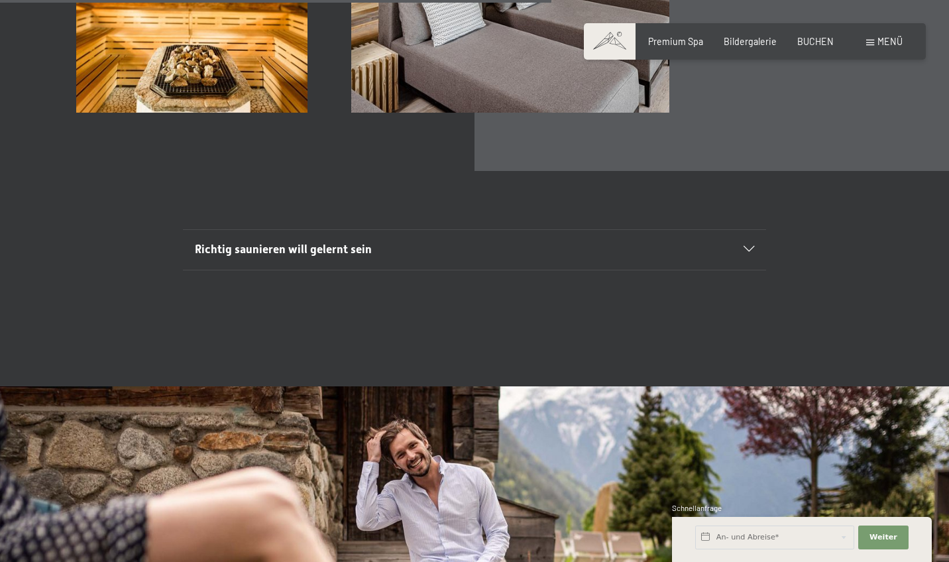
scroll to position [4226, 0]
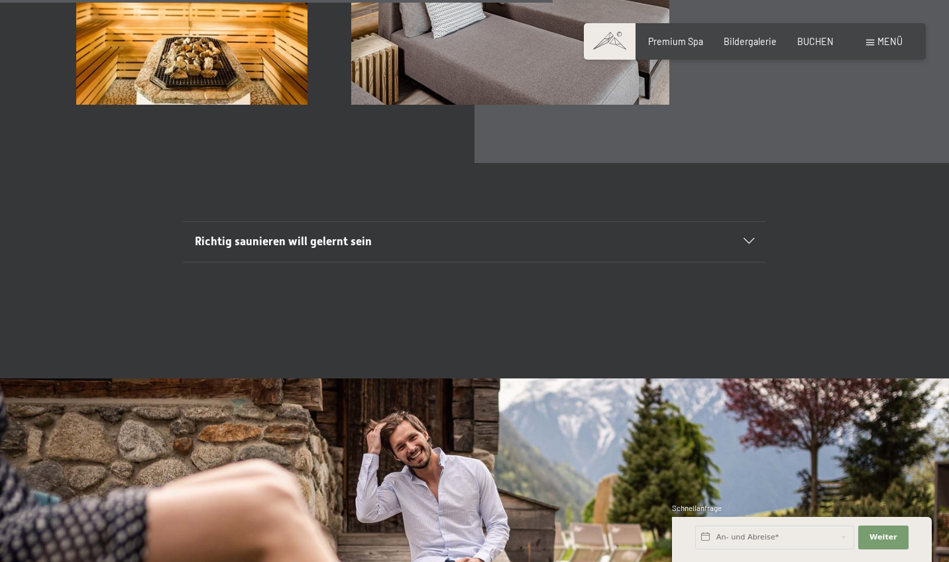
click at [529, 242] on div "Richtig saunieren will gelernt sein" at bounding box center [475, 242] width 560 height 40
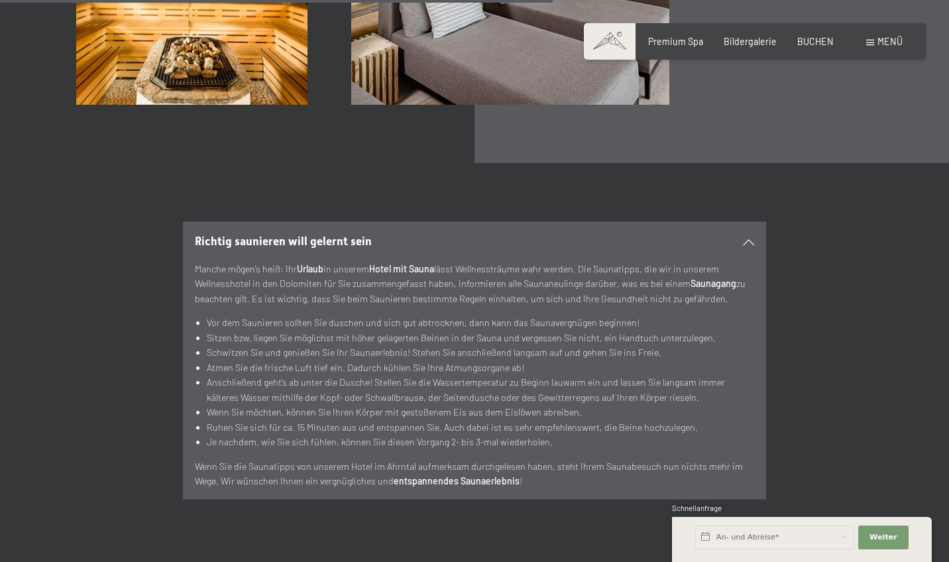
click at [529, 242] on div "Richtig saunieren will gelernt sein" at bounding box center [475, 242] width 560 height 40
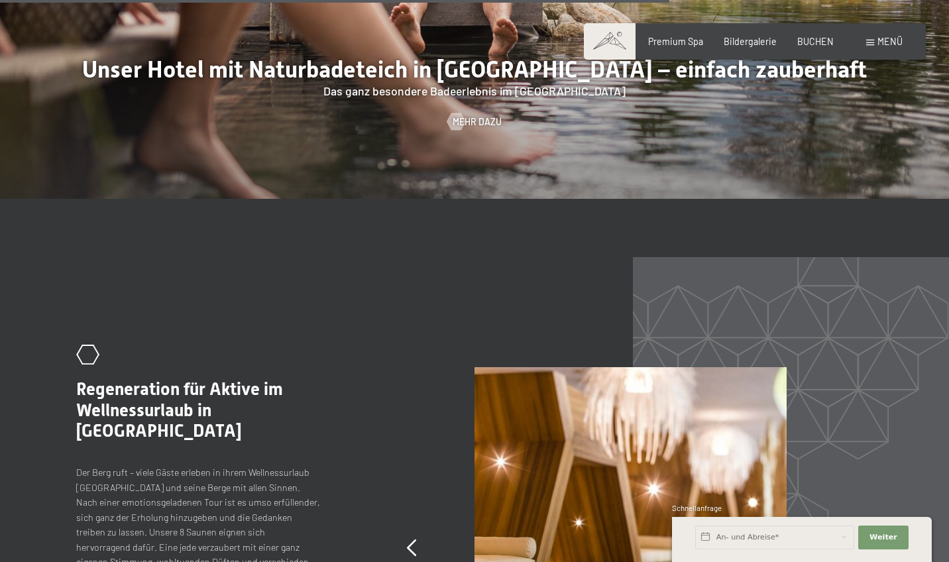
scroll to position [5093, 0]
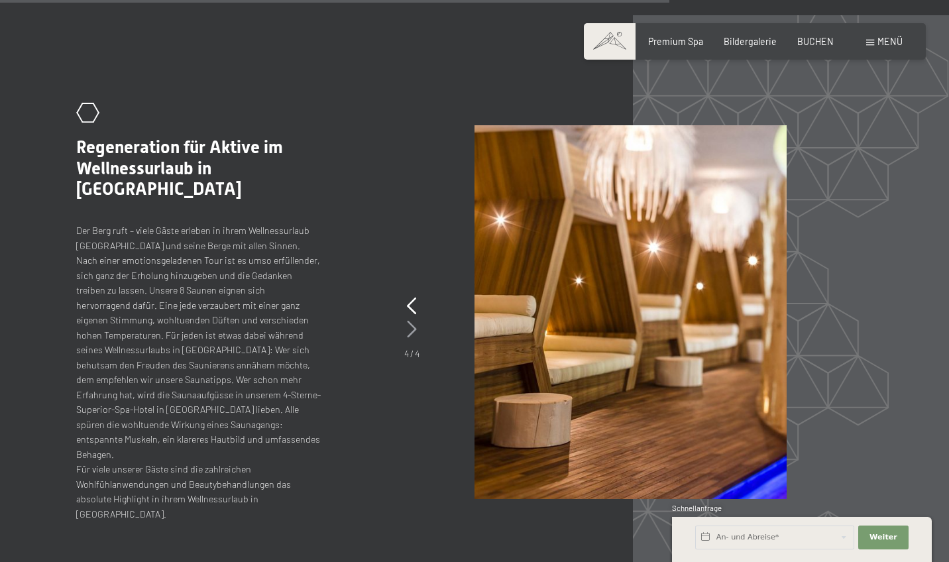
click at [413, 321] on icon at bounding box center [412, 329] width 10 height 17
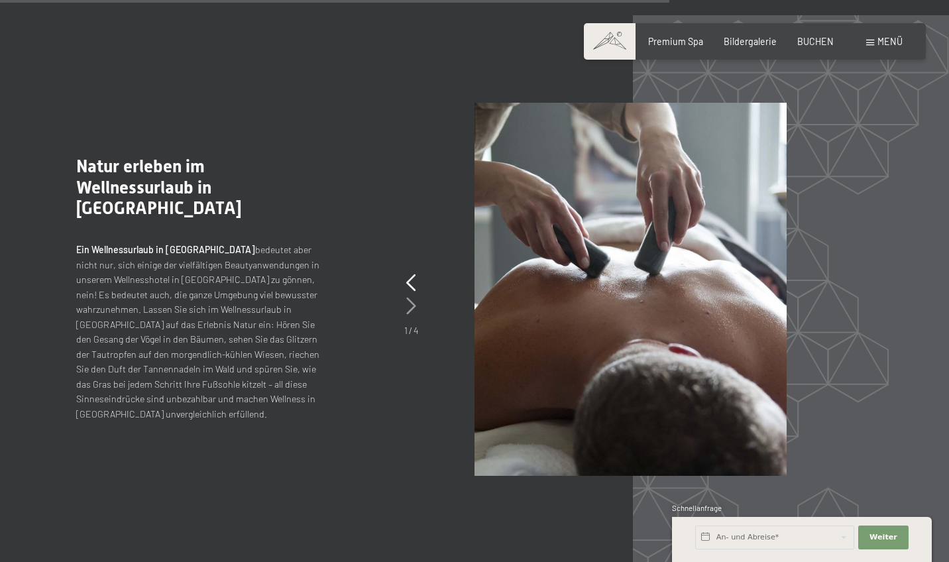
click at [414, 297] on icon at bounding box center [411, 305] width 10 height 17
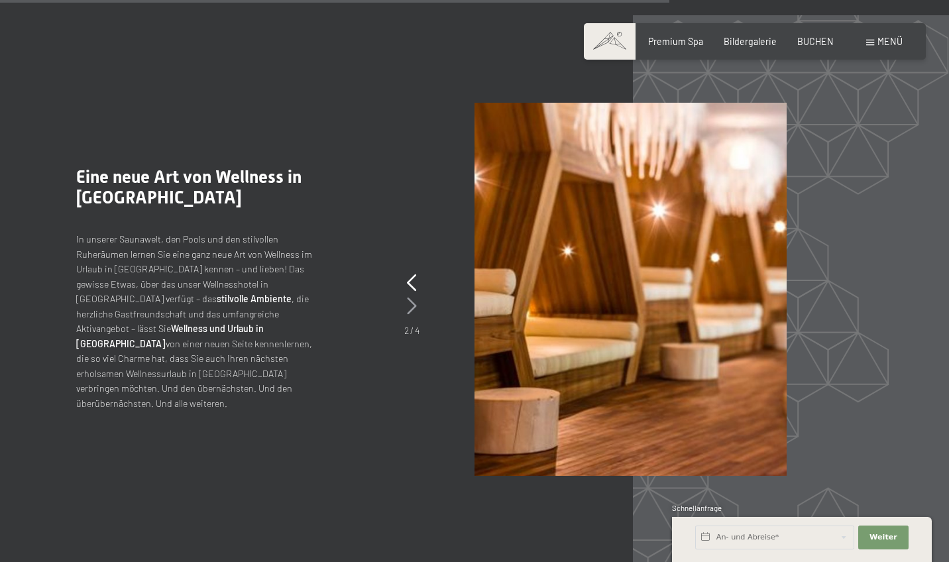
click at [413, 297] on icon at bounding box center [412, 305] width 10 height 17
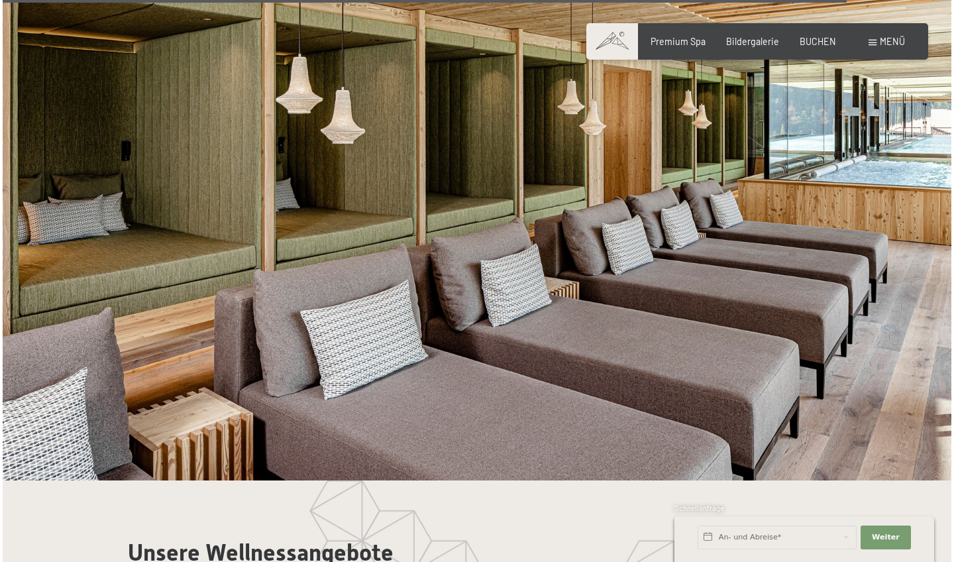
scroll to position [6426, 0]
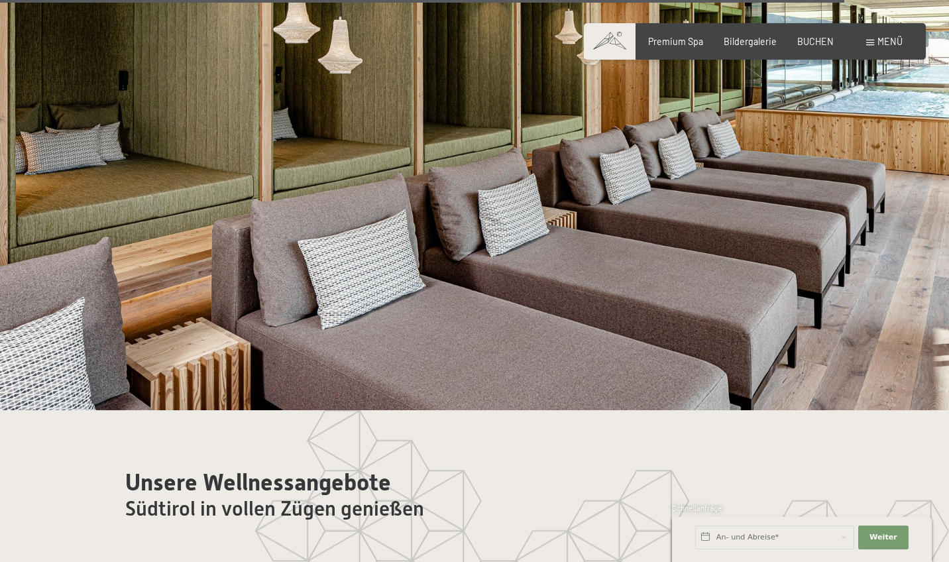
click at [902, 36] on div "Buchen Anfragen Premium Spa Bildergalerie BUCHEN Menü DE IT EN Gutschein Bilder…" at bounding box center [754, 41] width 295 height 13
click at [902, 36] on span "Menü" at bounding box center [889, 41] width 25 height 11
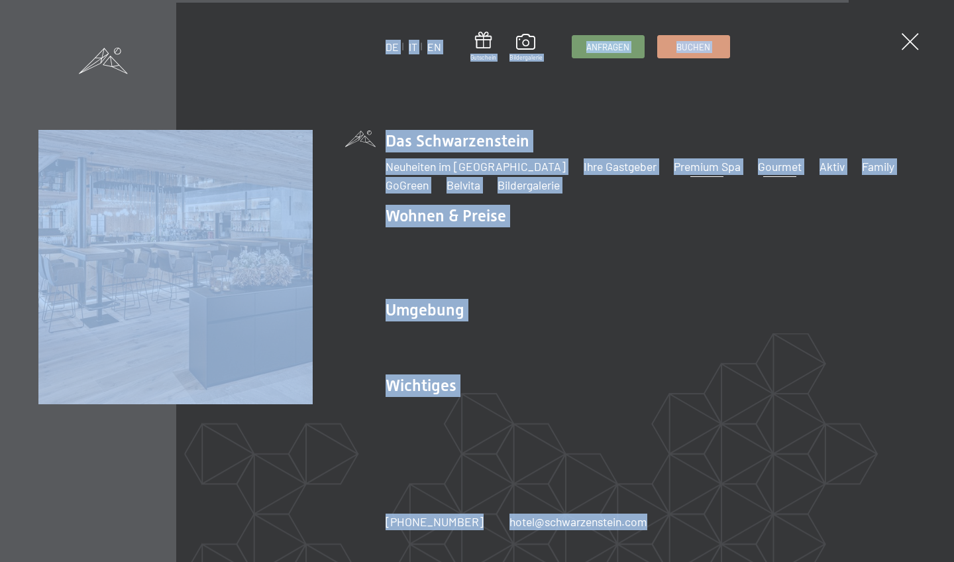
click at [758, 174] on link "Gourmet" at bounding box center [780, 166] width 44 height 15
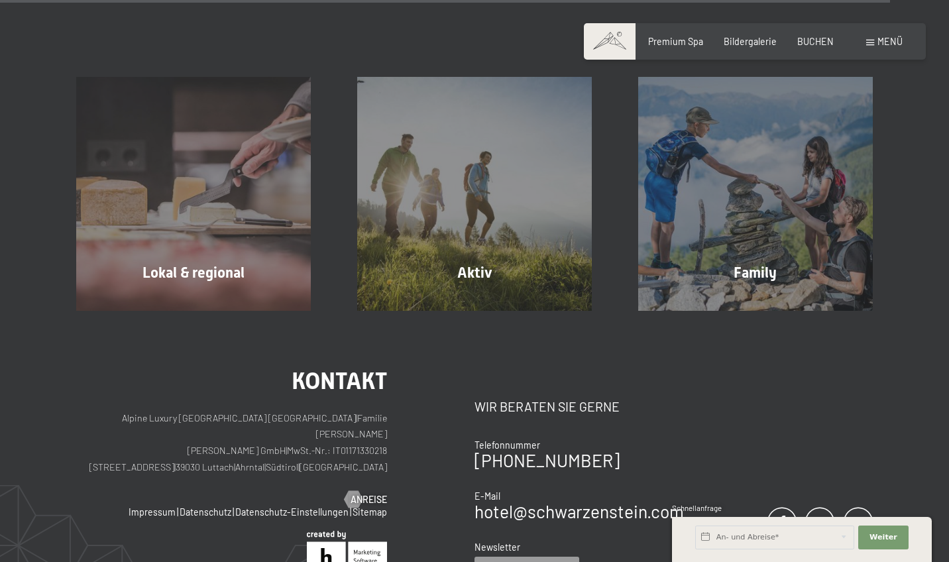
scroll to position [4021, 0]
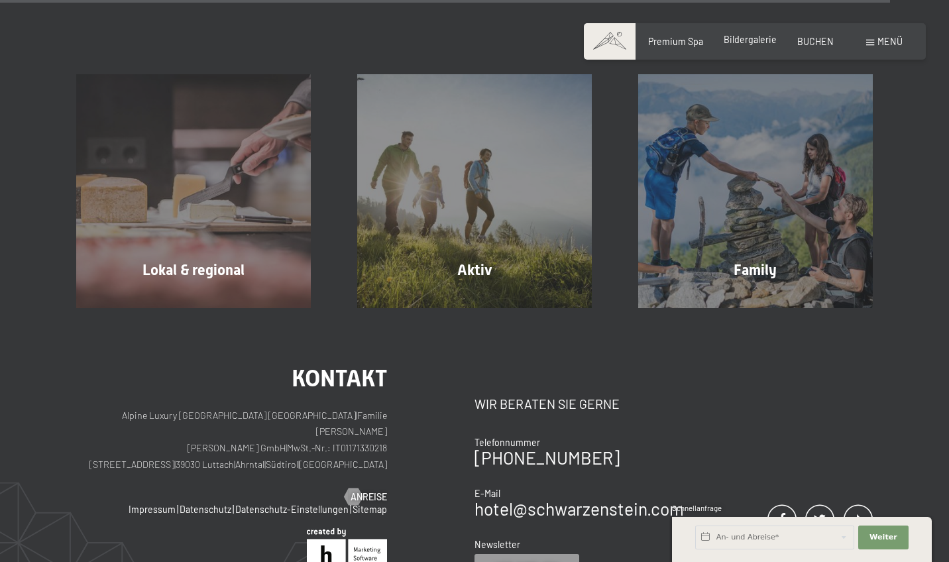
click at [745, 46] on div "Bildergalerie" at bounding box center [749, 39] width 53 height 13
click at [773, 35] on div "Buchen Anfragen Premium Spa Bildergalerie BUCHEN Menü DE IT EN Gutschein Bilder…" at bounding box center [754, 41] width 295 height 13
click at [768, 38] on span "Bildergalerie" at bounding box center [749, 39] width 53 height 11
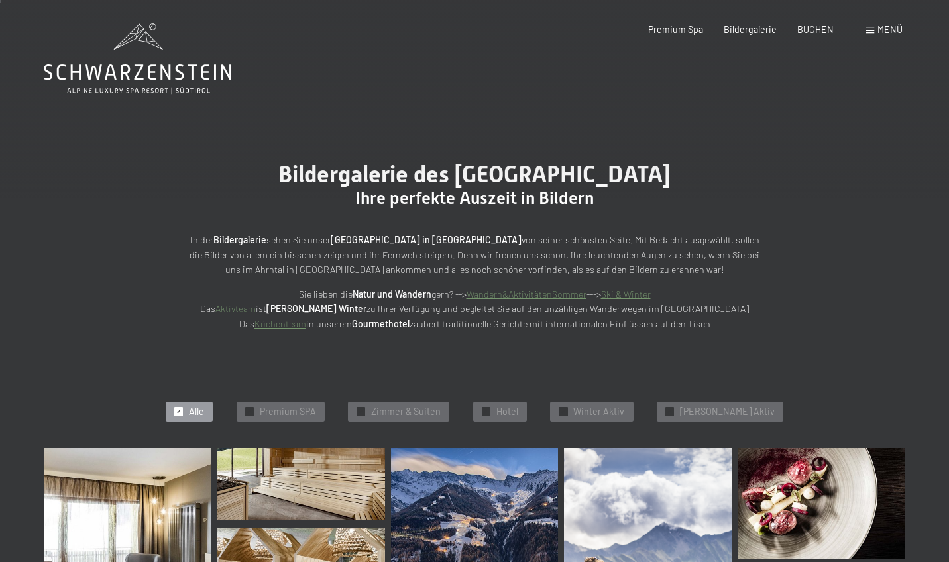
scroll to position [267, 0]
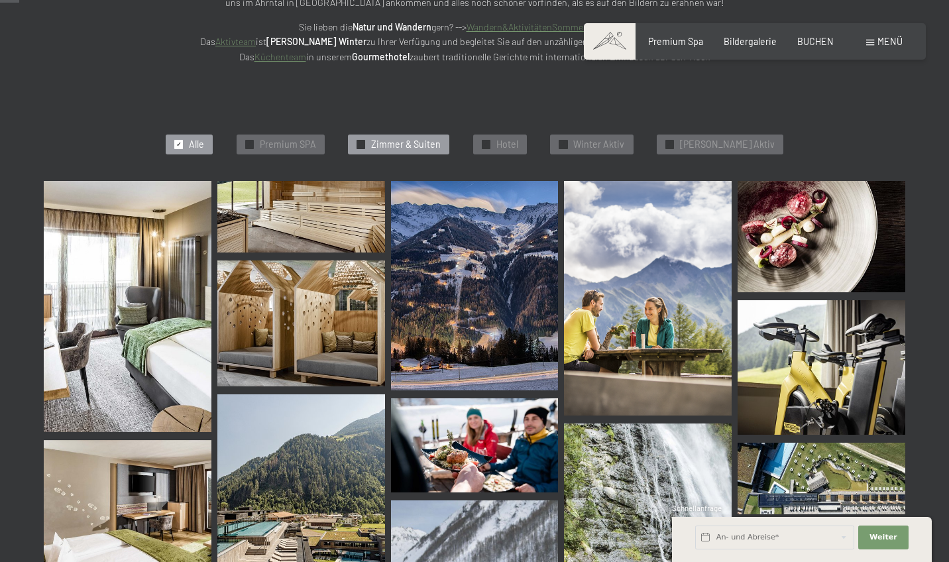
click at [427, 142] on span "Zimmer & Suiten" at bounding box center [406, 144] width 70 height 13
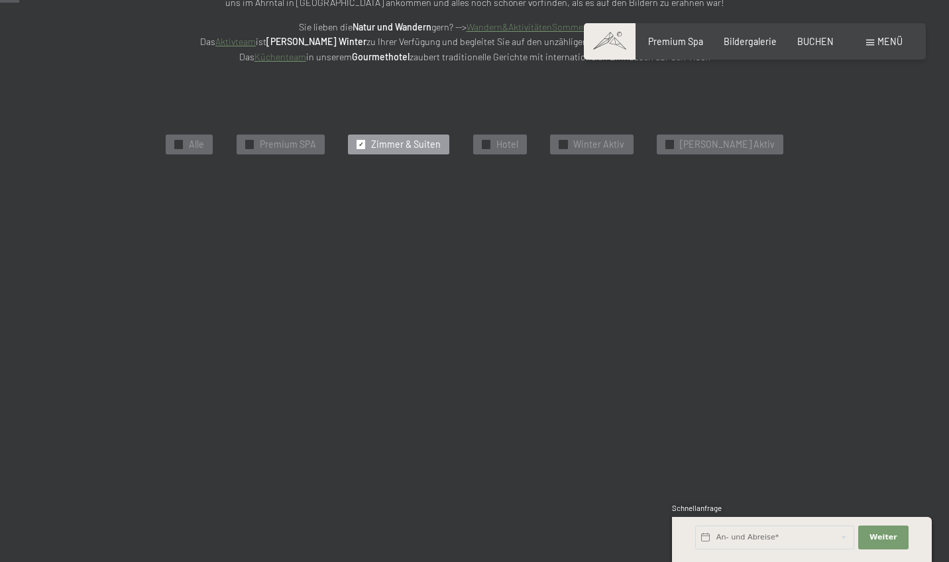
scroll to position [280, 0]
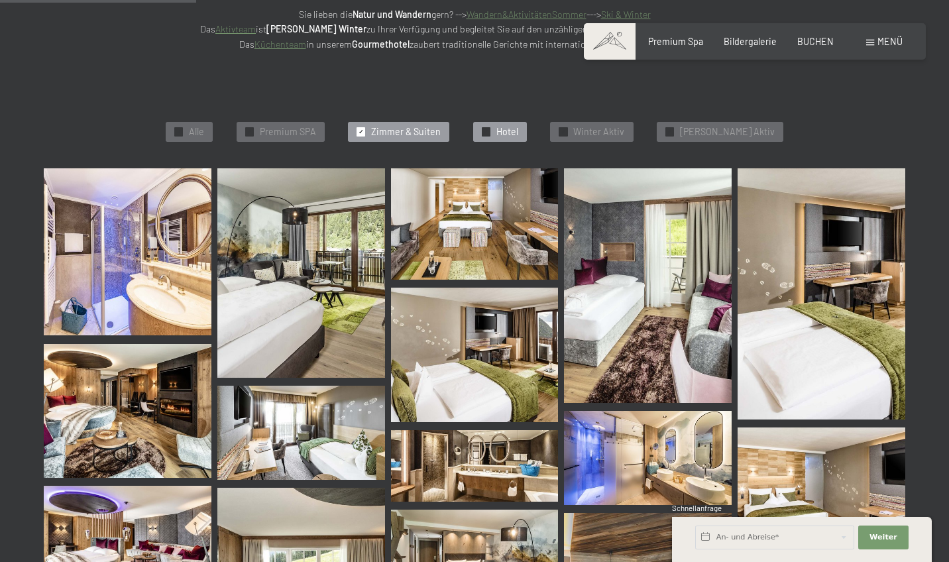
click at [512, 131] on div "✓ Hotel" at bounding box center [500, 132] width 54 height 20
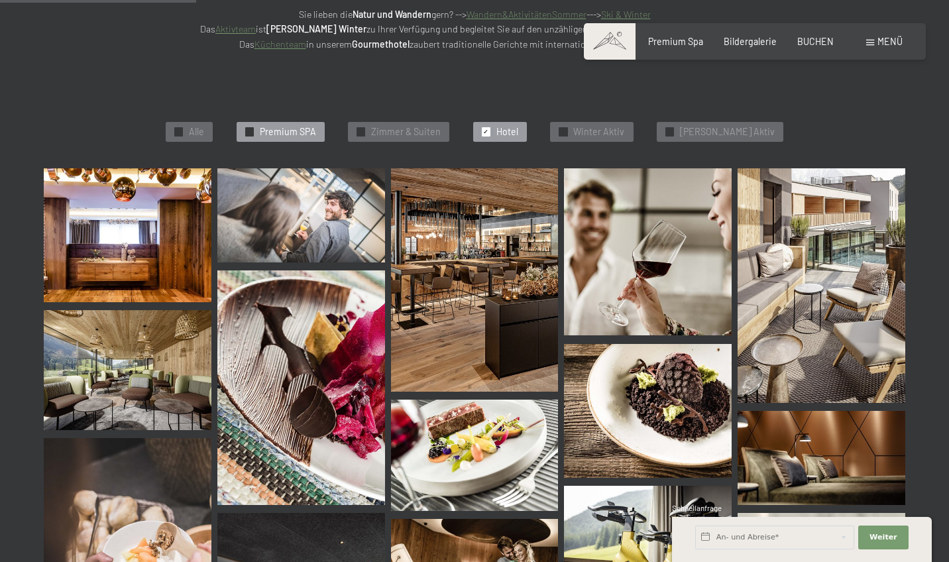
click at [252, 133] on span "✓" at bounding box center [248, 132] width 5 height 8
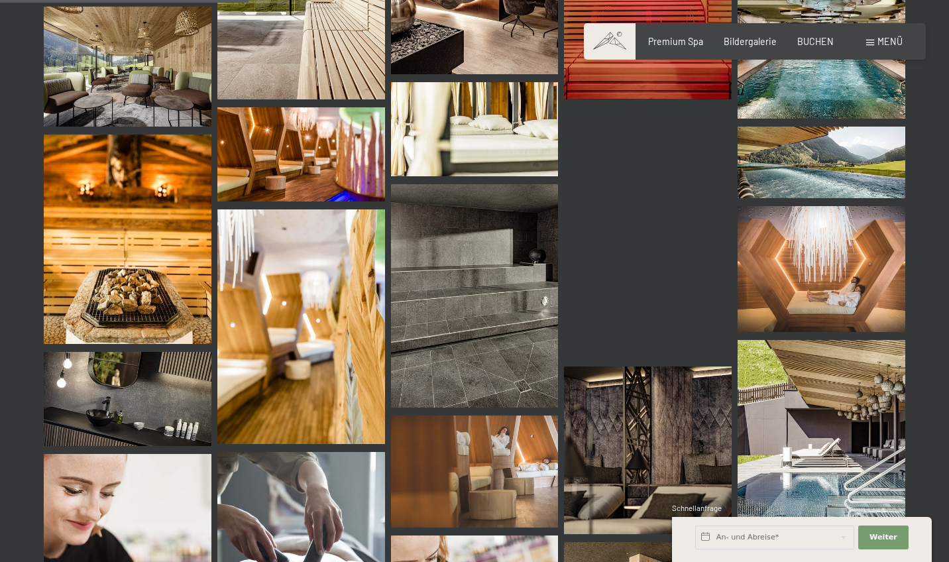
scroll to position [602, 0]
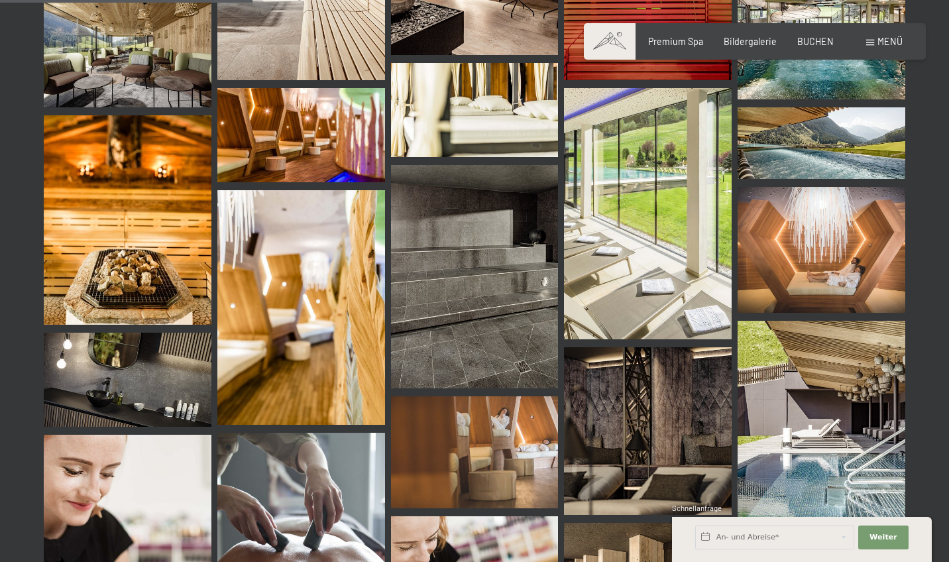
click at [806, 239] on img at bounding box center [821, 250] width 168 height 126
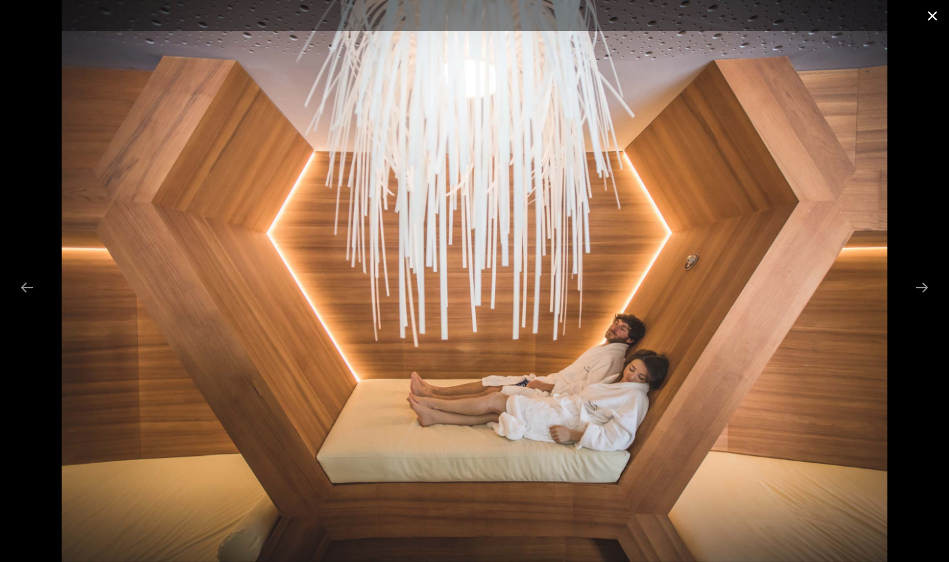
click at [929, 18] on button "Close gallery" at bounding box center [932, 15] width 33 height 31
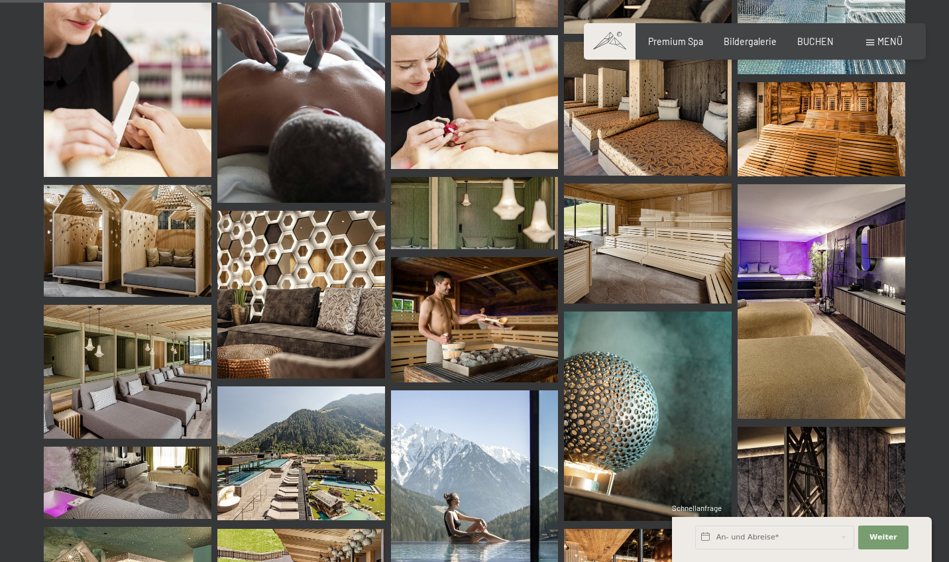
scroll to position [1365, 0]
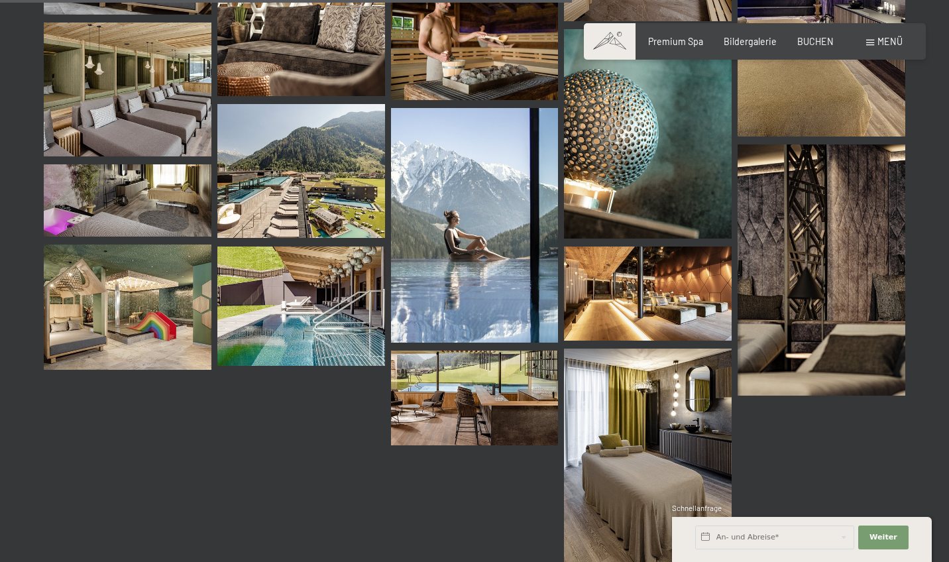
click at [180, 95] on img at bounding box center [128, 90] width 168 height 134
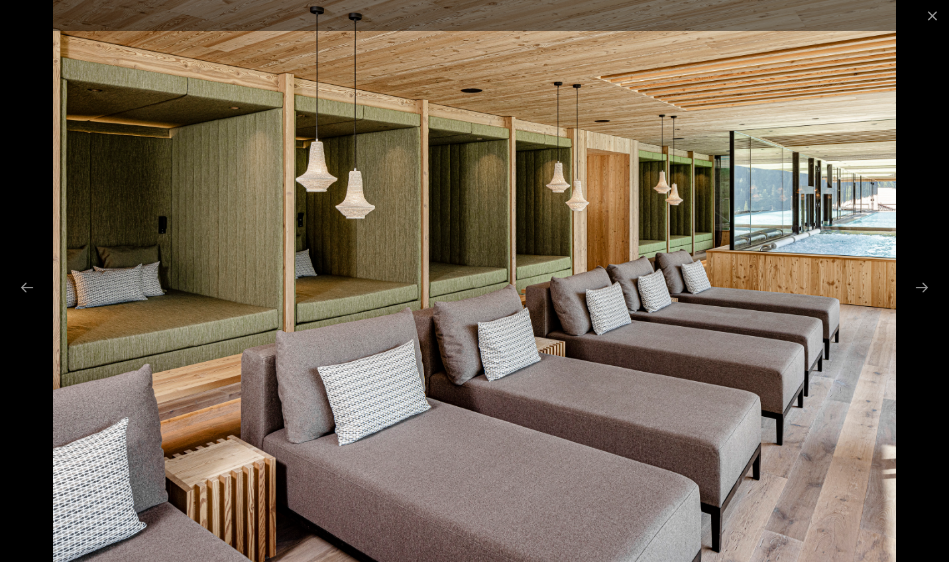
scroll to position [1866, 0]
click at [926, 23] on button "Close gallery" at bounding box center [932, 15] width 33 height 31
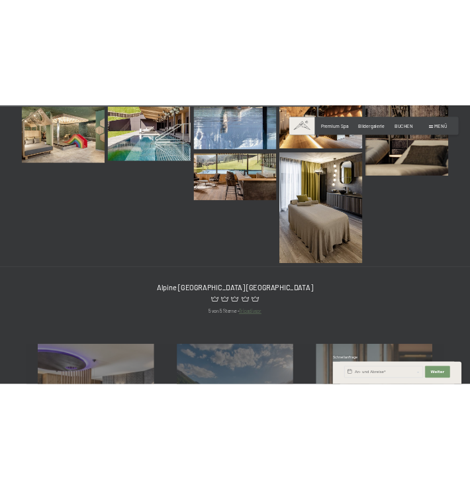
scroll to position [1471, 0]
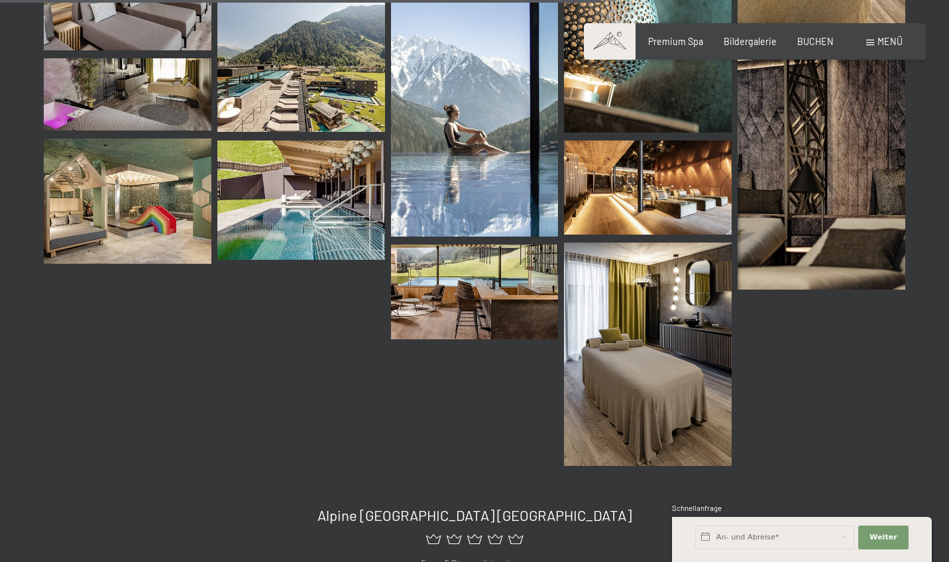
click at [193, 193] on img at bounding box center [128, 201] width 168 height 126
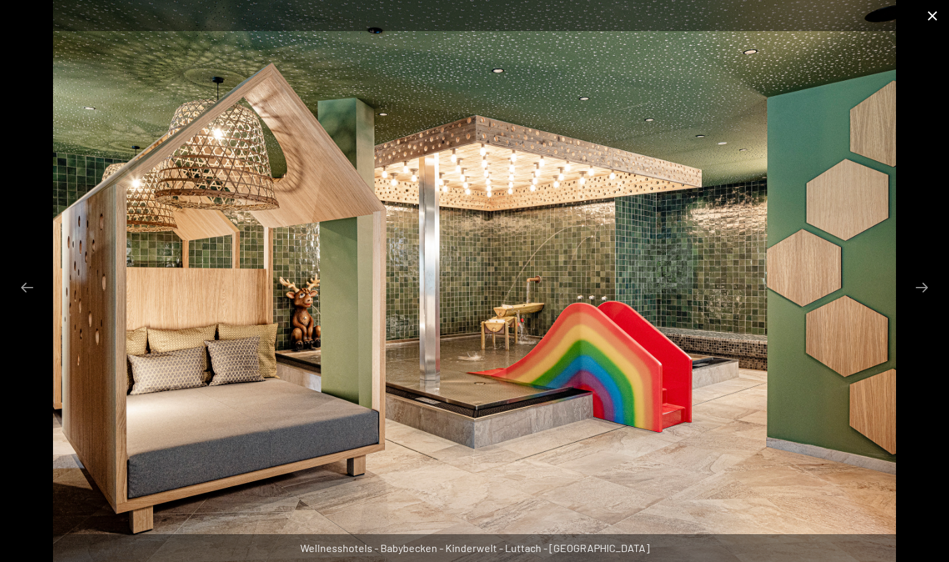
click at [933, 15] on button "Close gallery" at bounding box center [932, 15] width 33 height 31
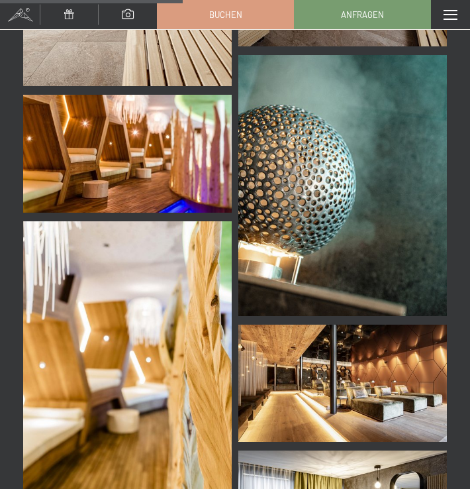
scroll to position [2176, 0]
